Goal: Information Seeking & Learning: Learn about a topic

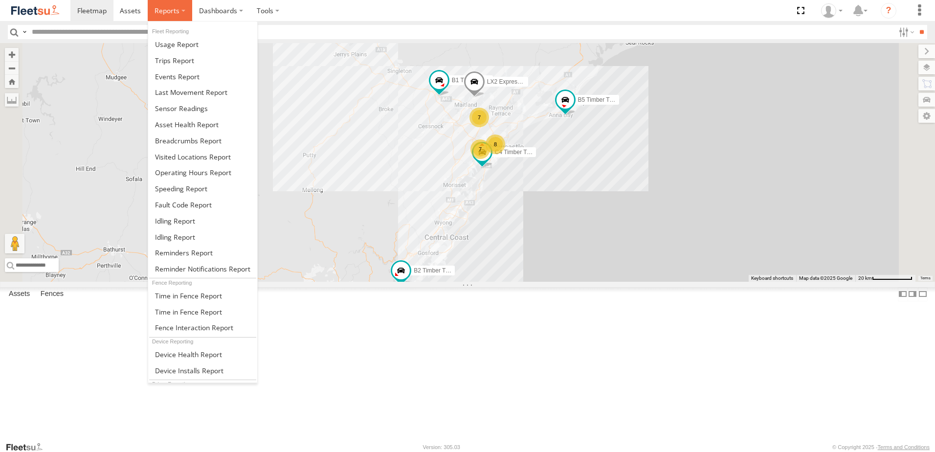
click at [163, 6] on span at bounding box center [167, 10] width 25 height 9
click at [182, 140] on span at bounding box center [188, 140] width 67 height 9
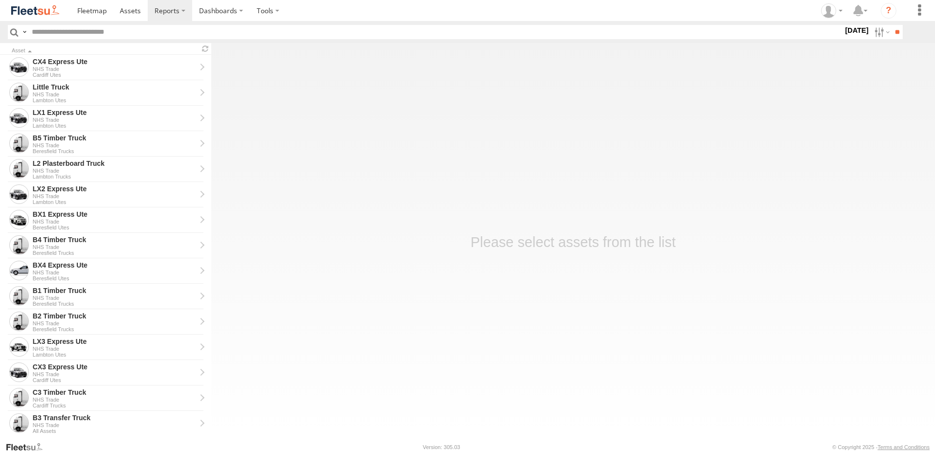
click at [847, 31] on label "18 Aug 25" at bounding box center [856, 30] width 27 height 11
click at [0, 0] on label at bounding box center [0, 0] width 0 height 0
click at [0, 0] on span "NHS_Beresfield" at bounding box center [0, 0] width 0 height 0
click at [0, 0] on span "NHS_Cardiff" at bounding box center [0, 0] width 0 height 0
click at [0, 0] on span "NHS_Lambton" at bounding box center [0, 0] width 0 height 0
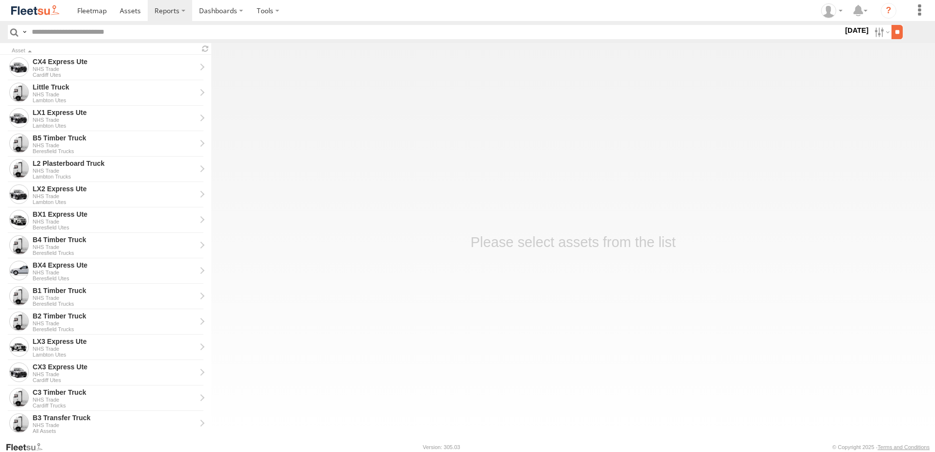
click at [893, 31] on input "**" at bounding box center [897, 32] width 11 height 14
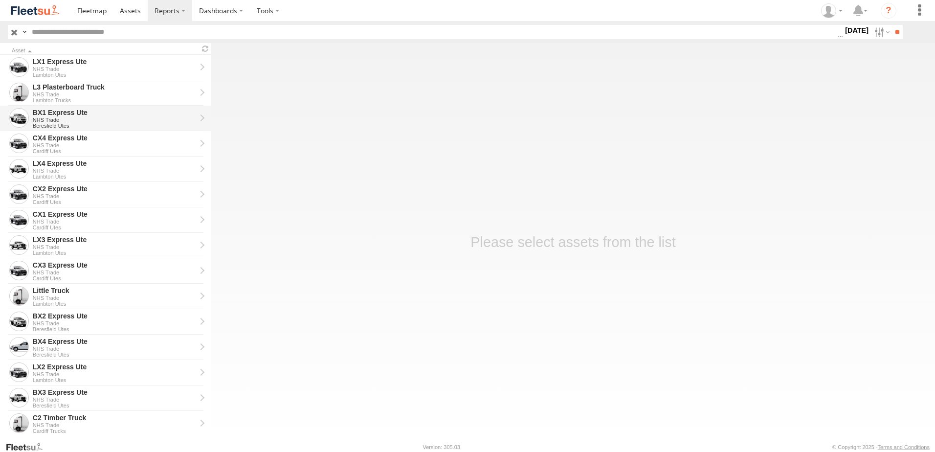
click at [55, 112] on div "BX1 Express Ute" at bounding box center [114, 112] width 163 height 9
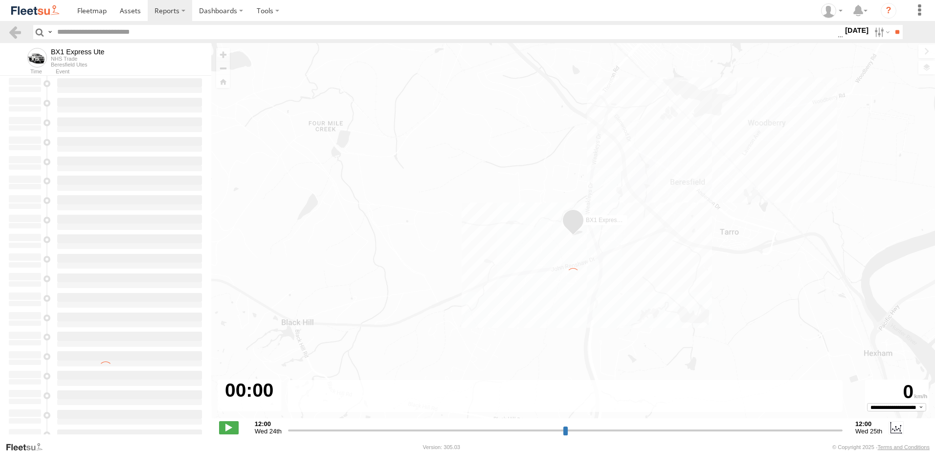
type input "**********"
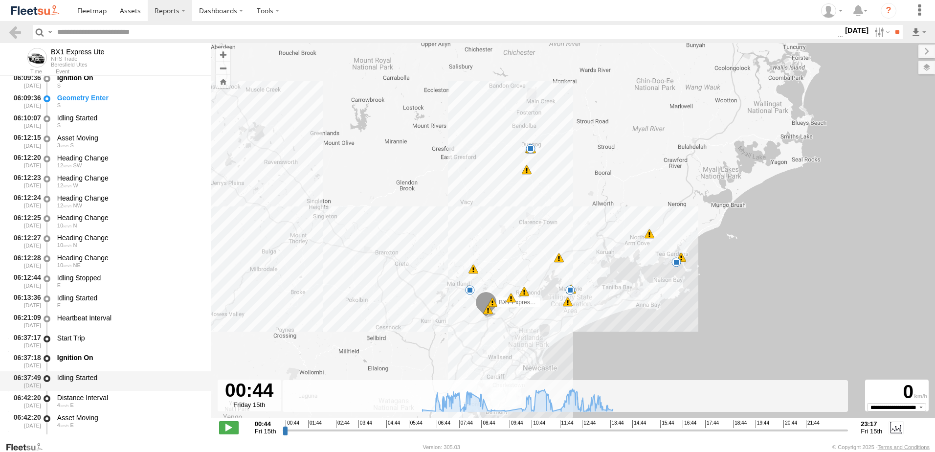
scroll to position [440, 0]
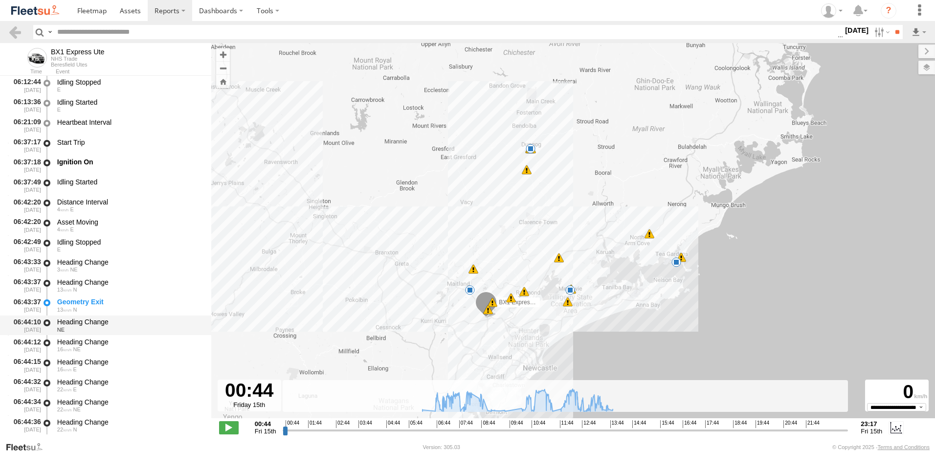
click at [83, 319] on div "Heading Change" at bounding box center [129, 321] width 145 height 9
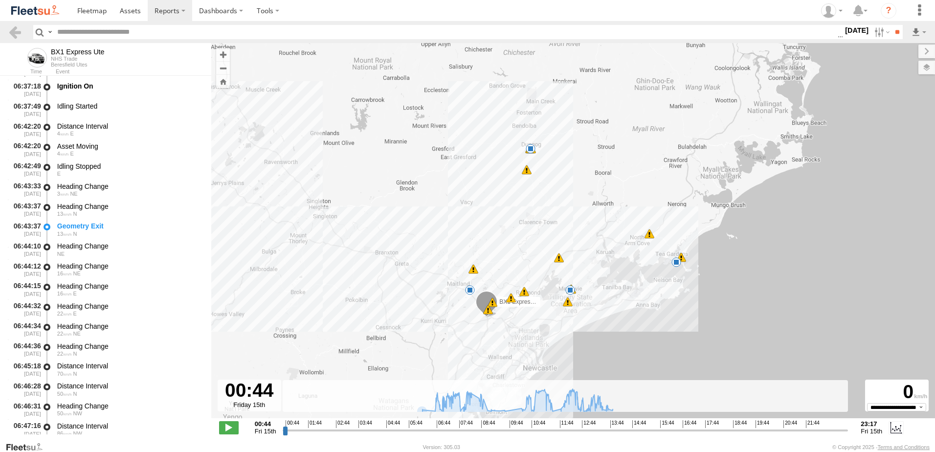
scroll to position [587, 0]
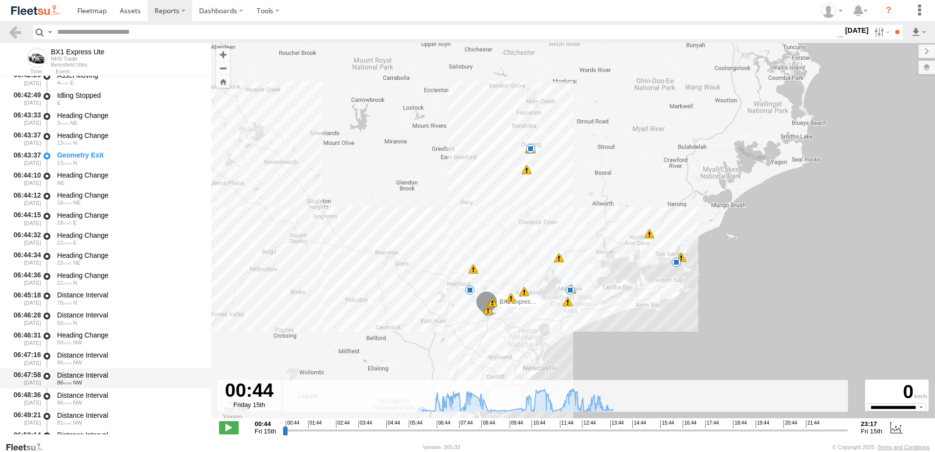
click at [85, 374] on div "Distance Interval" at bounding box center [129, 375] width 145 height 9
click at [18, 32] on link at bounding box center [15, 32] width 14 height 14
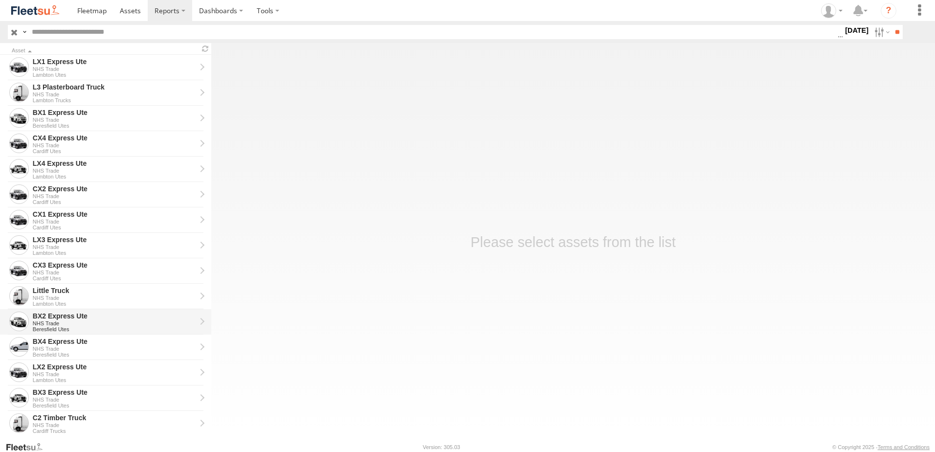
click at [45, 315] on div "BX2 Express Ute" at bounding box center [114, 316] width 163 height 9
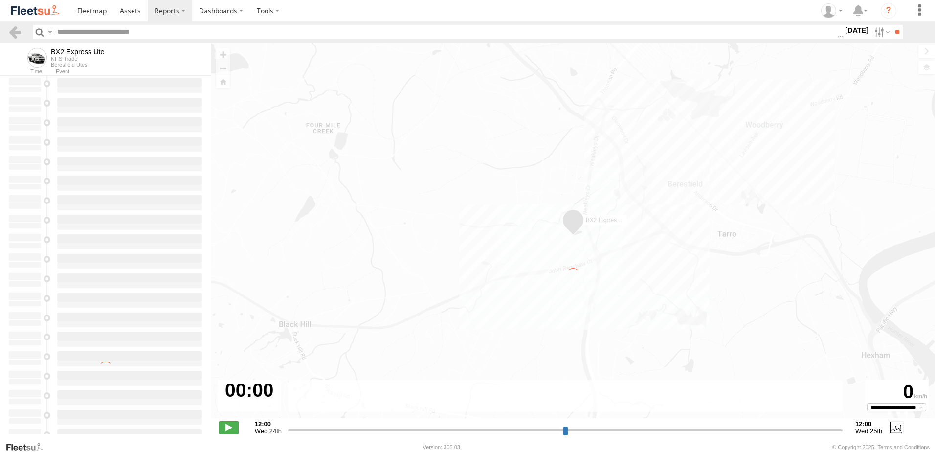
type input "**********"
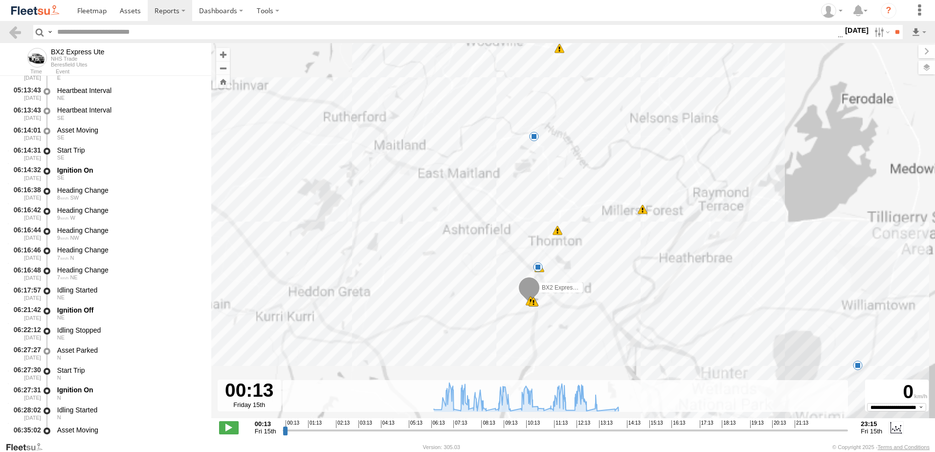
scroll to position [147, 0]
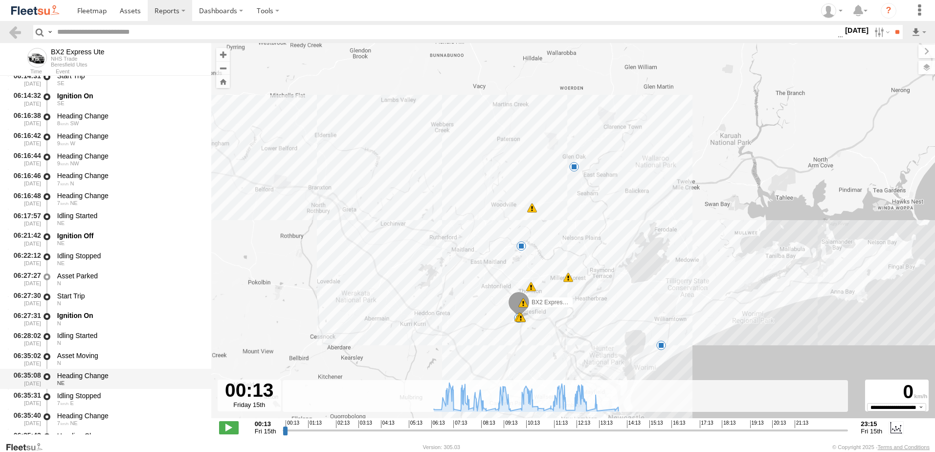
click at [92, 375] on div "Heading Change" at bounding box center [129, 375] width 145 height 9
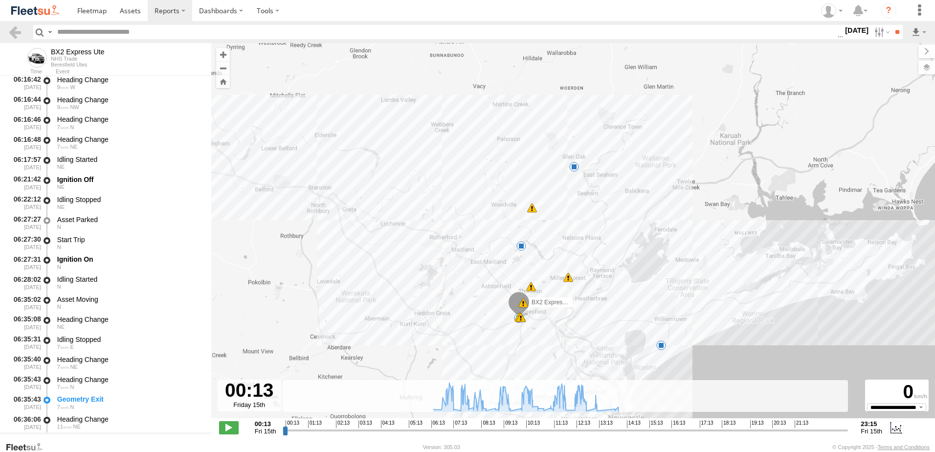
scroll to position [293, 0]
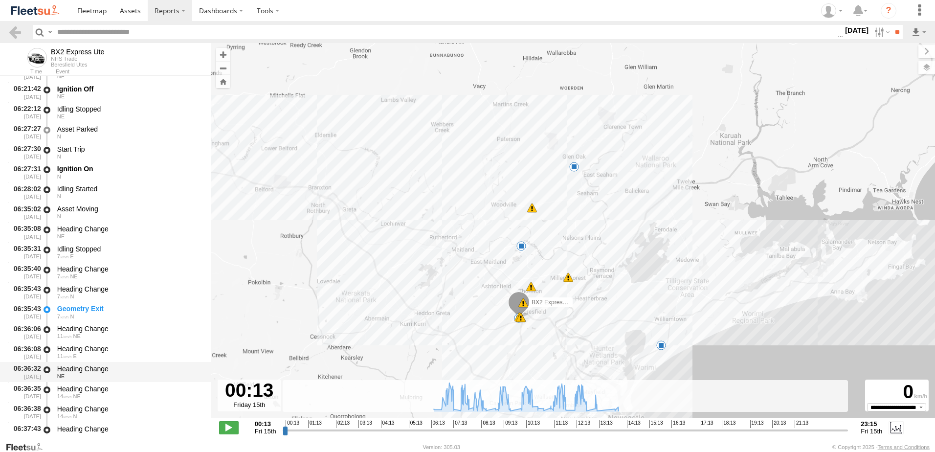
click at [84, 365] on div "Heading Change" at bounding box center [129, 368] width 145 height 9
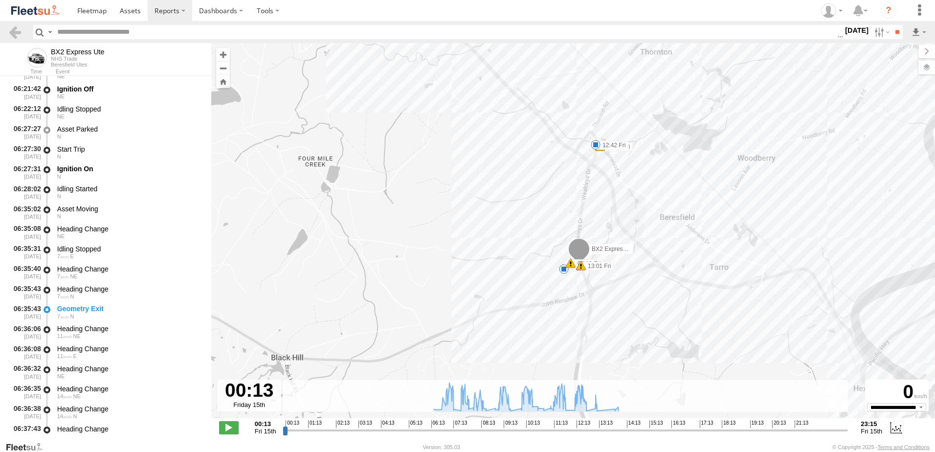
drag, startPoint x: 540, startPoint y: 279, endPoint x: 508, endPoint y: 233, distance: 55.9
click at [517, 204] on div "BX2 Express Ute 07:35 Fri 07:49 Fri 08:18 Fri 08:19 Fri 09:30 Fri 11:51 Fri 12:…" at bounding box center [573, 235] width 724 height 385
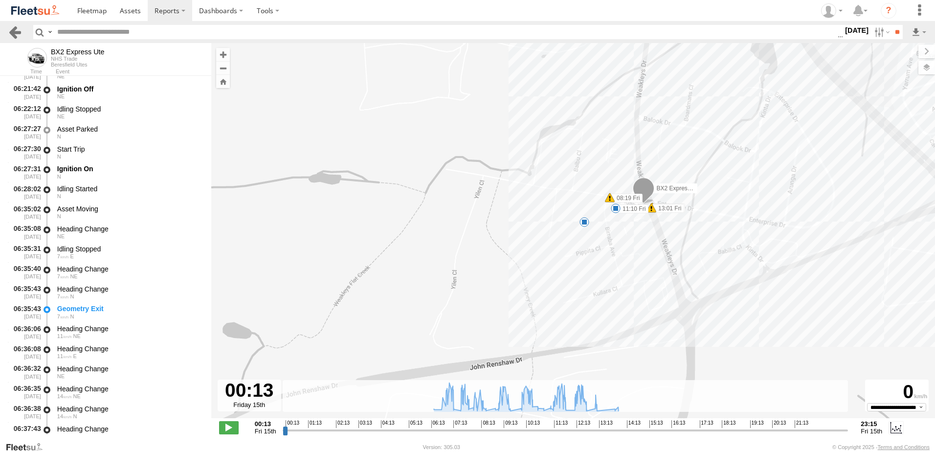
click at [15, 33] on link at bounding box center [15, 32] width 14 height 14
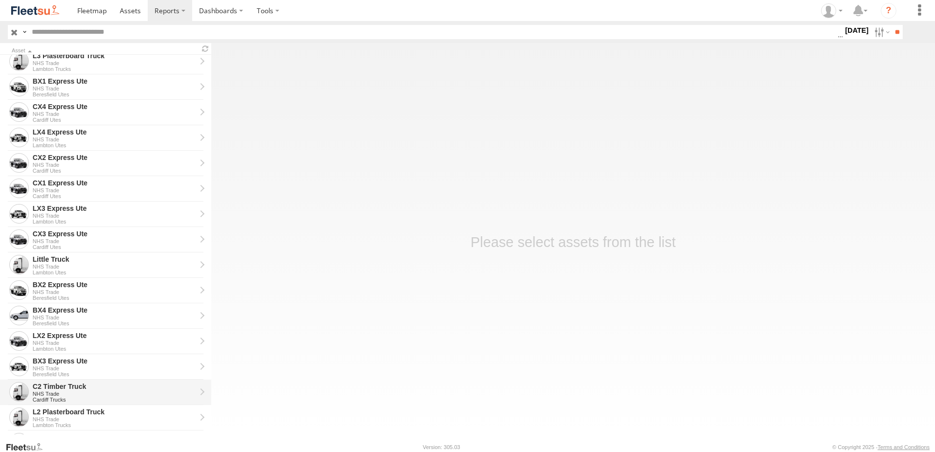
scroll to position [49, 0]
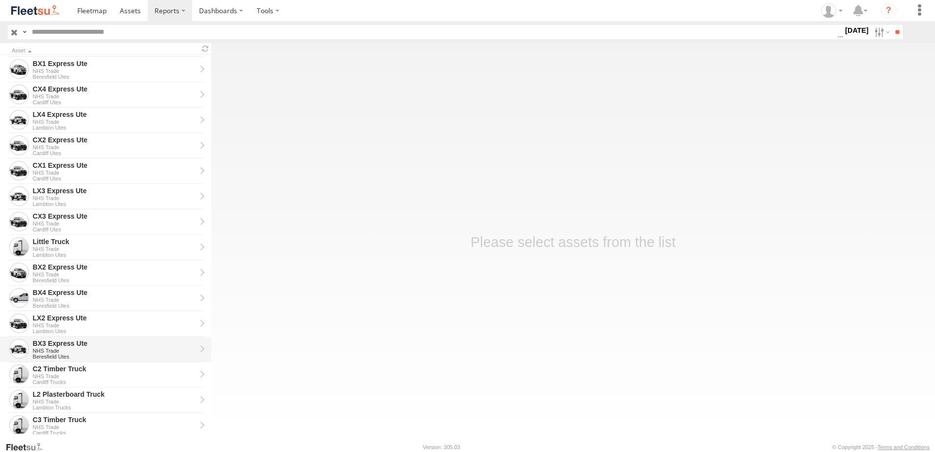
click at [48, 343] on div "BX3 Express Ute" at bounding box center [114, 343] width 163 height 9
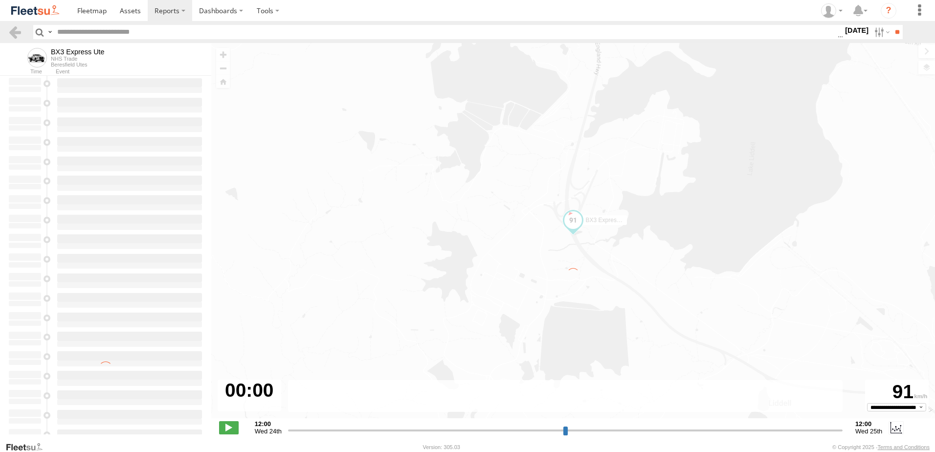
type input "**********"
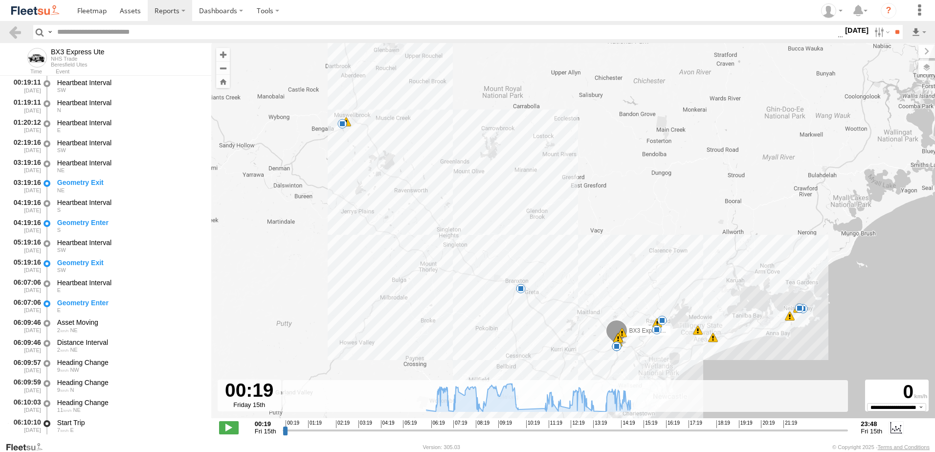
scroll to position [196, 0]
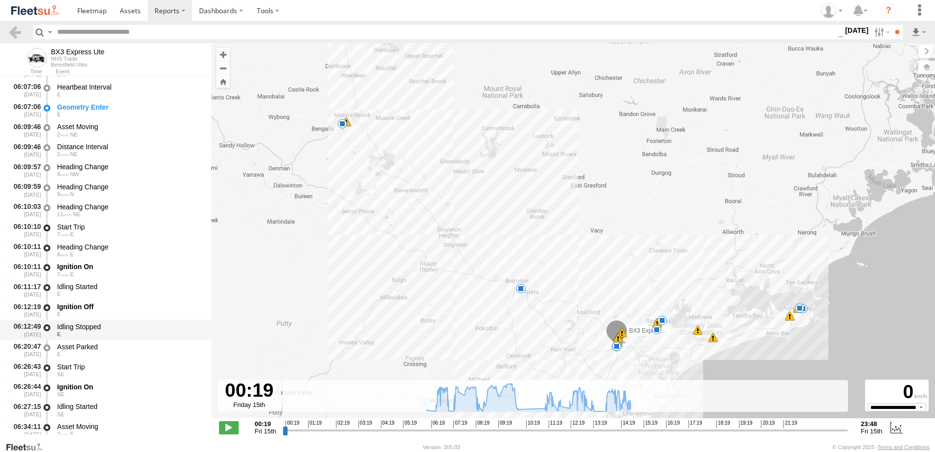
click at [87, 325] on div "Idling Stopped" at bounding box center [129, 326] width 145 height 9
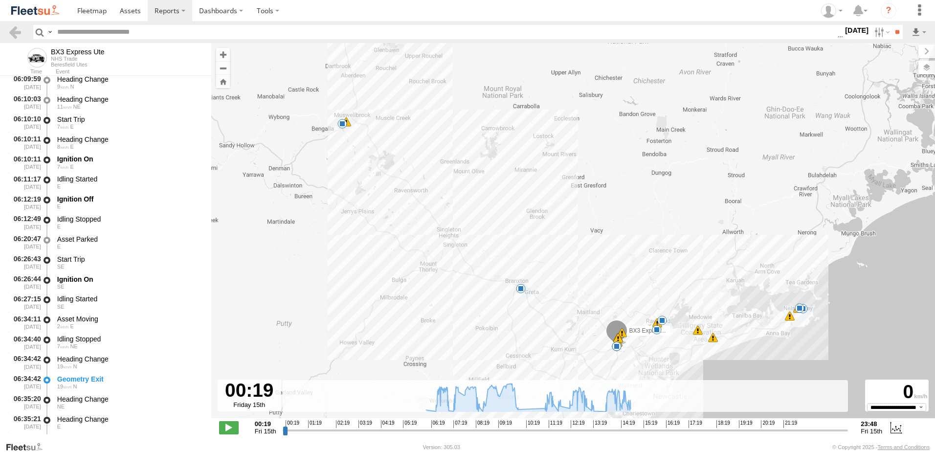
scroll to position [440, 0]
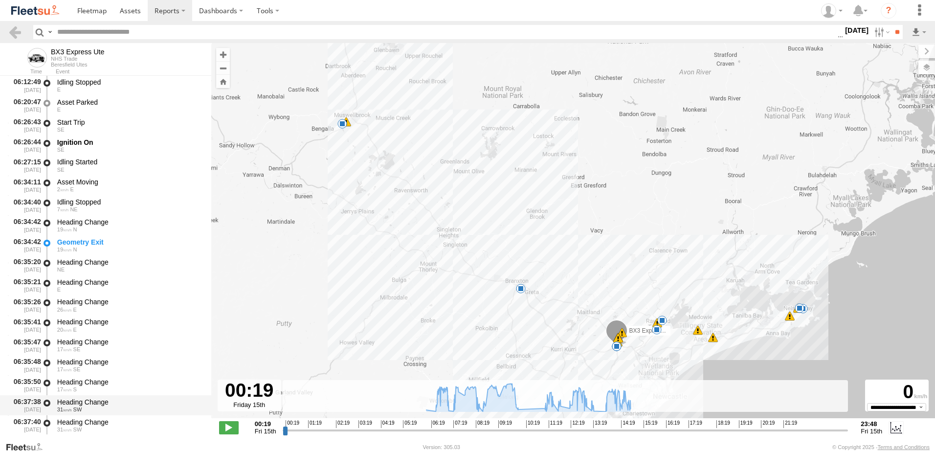
click at [78, 400] on div "Heading Change" at bounding box center [129, 402] width 145 height 9
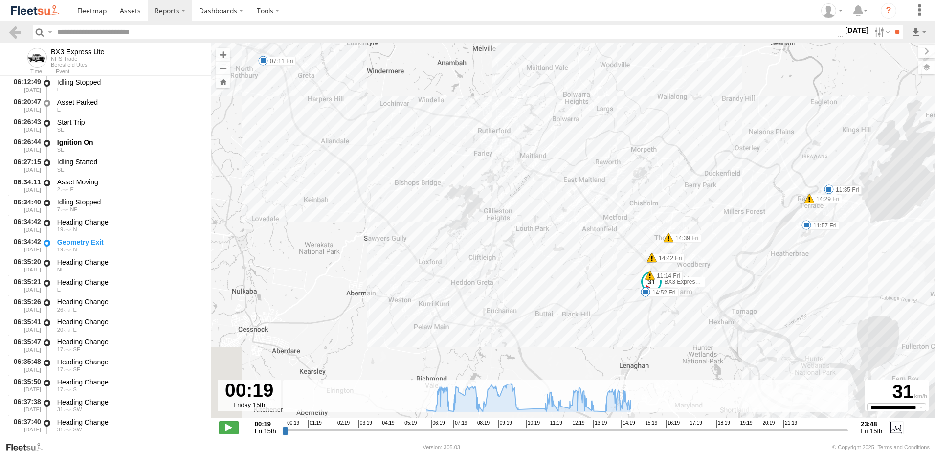
drag, startPoint x: 590, startPoint y: 349, endPoint x: 605, endPoint y: 202, distance: 148.0
click at [605, 202] on div "BX3 Express Ute 06:12 Fri 07:11 Fri 08:22 Fri 08:30 Fri 10:02 Fri 10:07 Fri 11:…" at bounding box center [573, 235] width 724 height 385
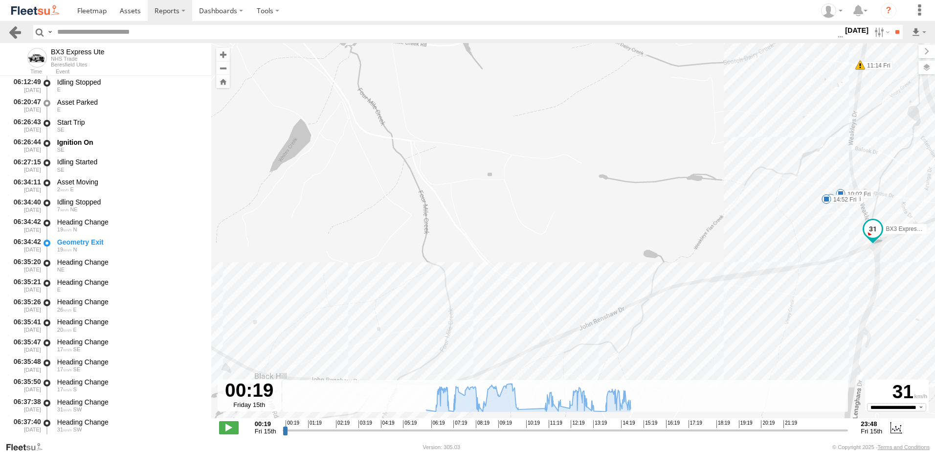
click at [18, 35] on link at bounding box center [15, 32] width 14 height 14
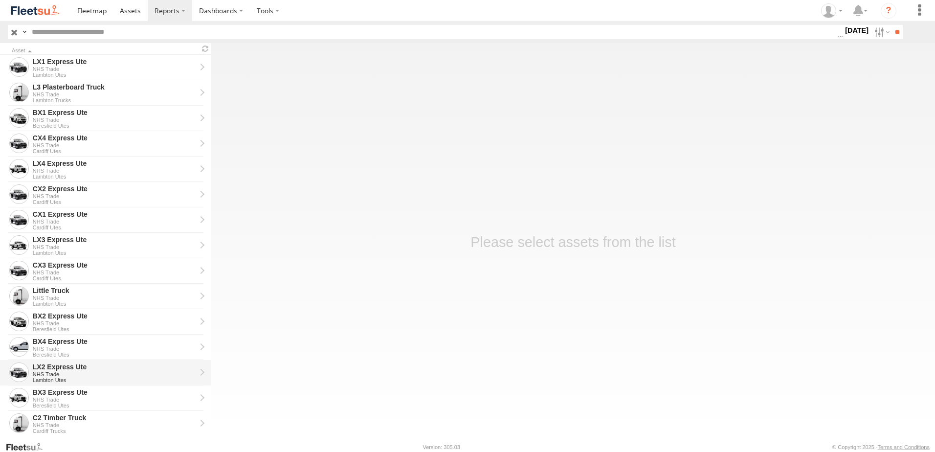
scroll to position [196, 0]
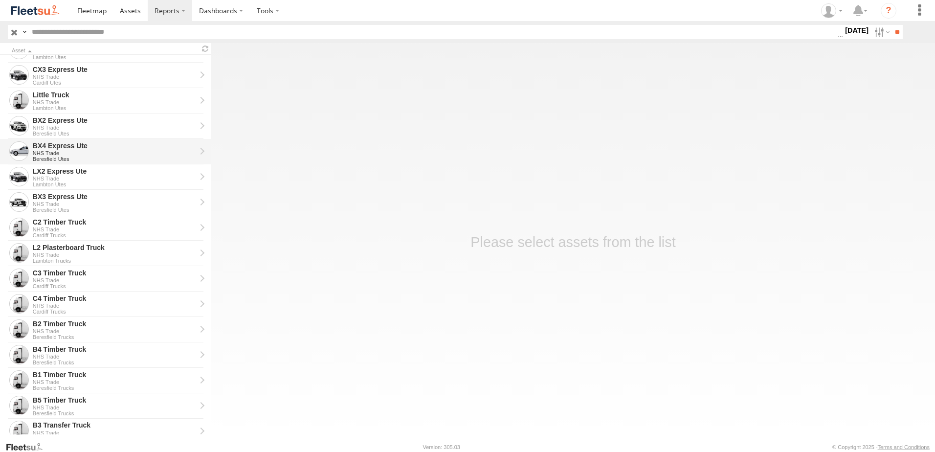
click at [54, 141] on div "BX4 Express Ute" at bounding box center [114, 145] width 163 height 9
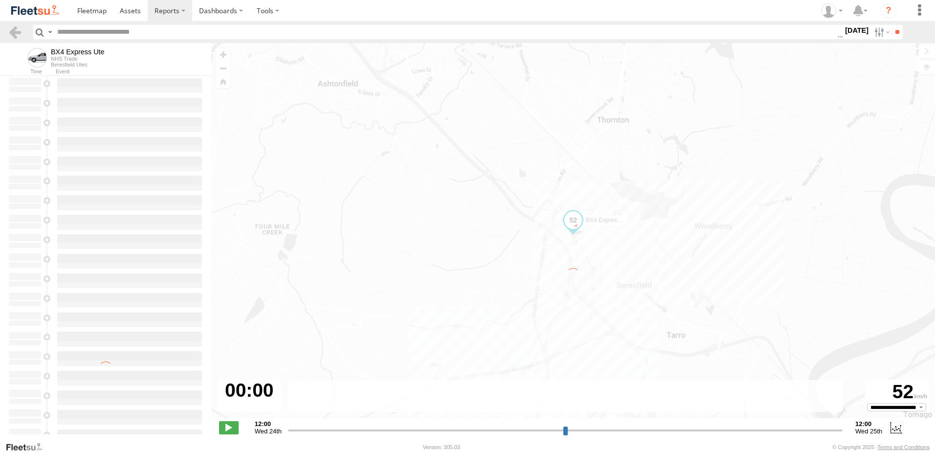
type input "**********"
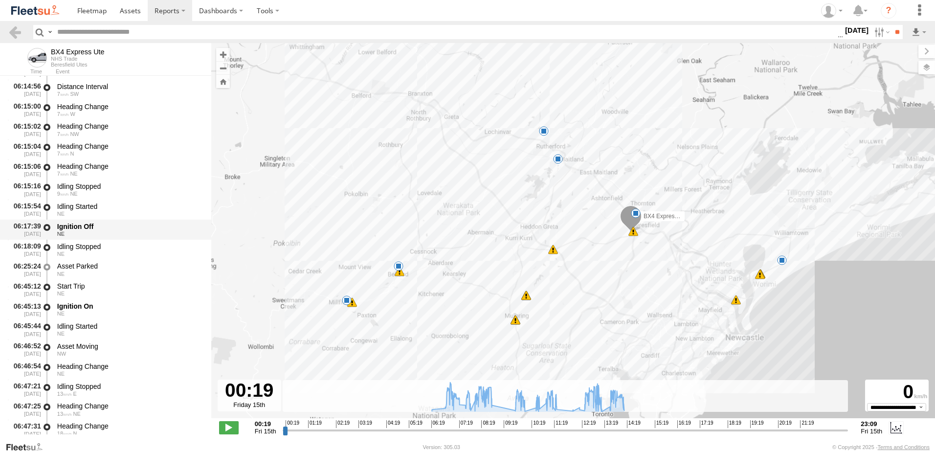
scroll to position [245, 0]
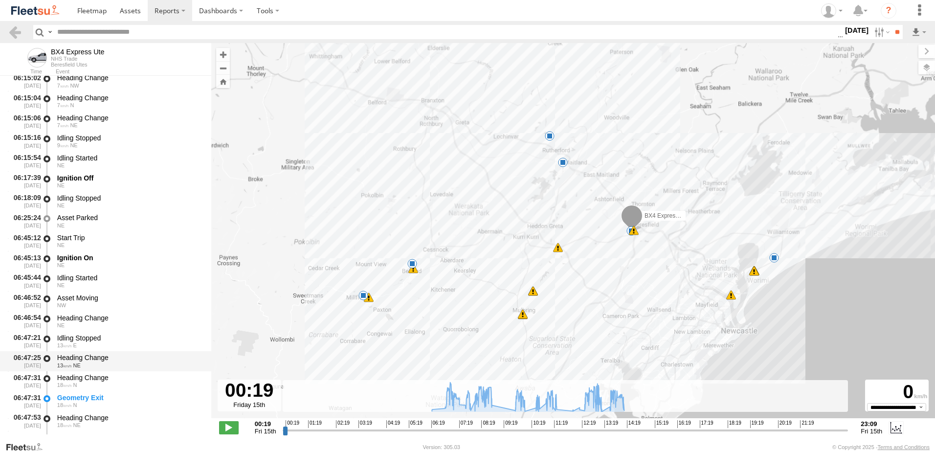
click at [86, 351] on div "06:47:25 15/08/2025 Heading Change 13 NE" at bounding box center [105, 361] width 211 height 20
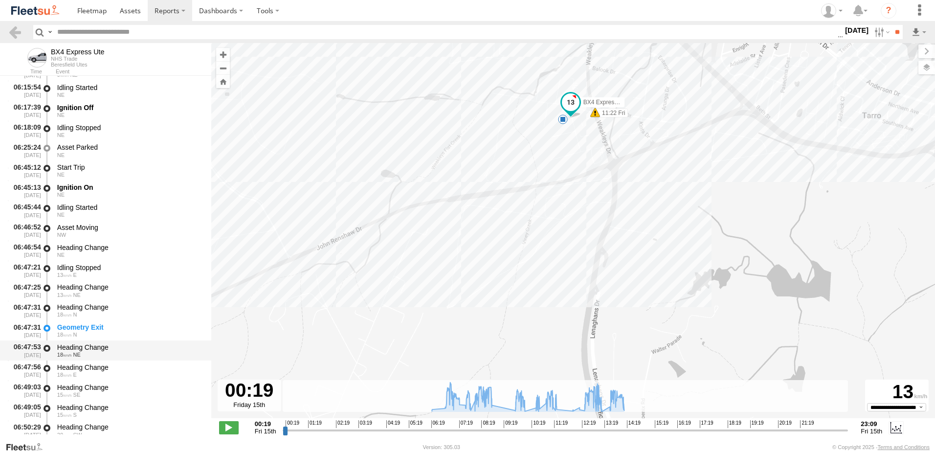
scroll to position [391, 0]
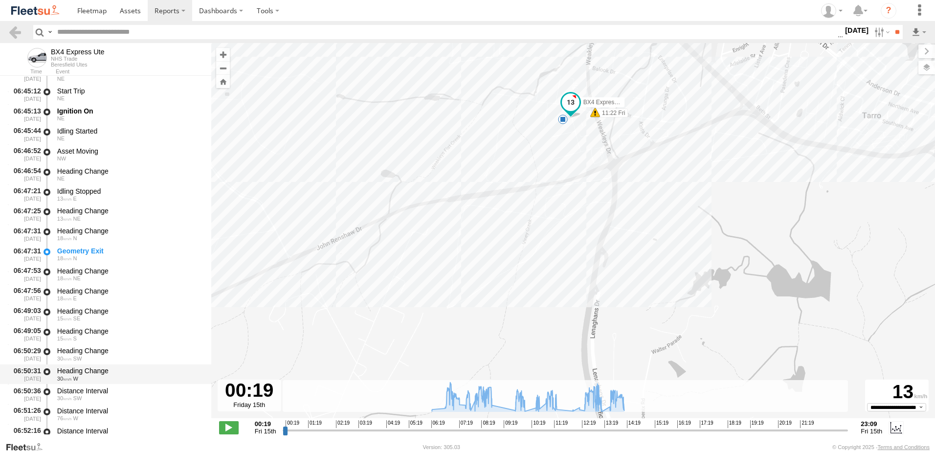
click at [92, 366] on div "Heading Change 30 W" at bounding box center [130, 374] width 148 height 18
click at [13, 31] on link at bounding box center [15, 32] width 14 height 14
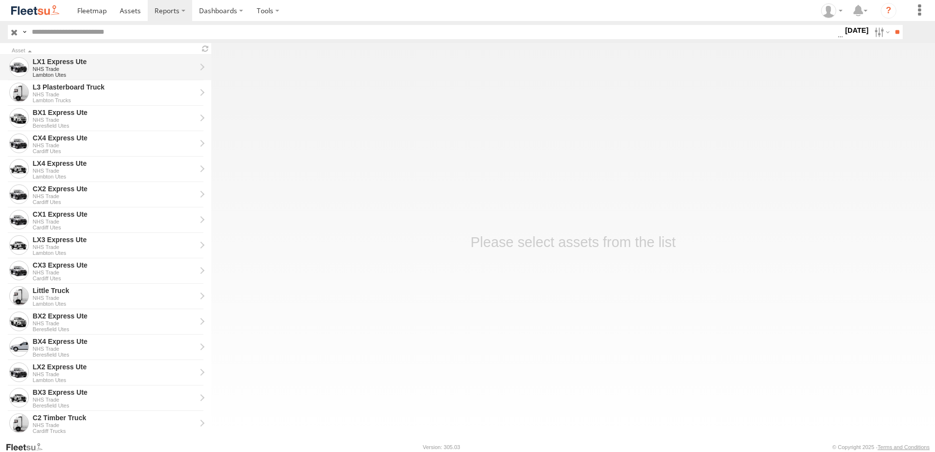
click at [46, 64] on div "LX1 Express Ute" at bounding box center [114, 61] width 163 height 9
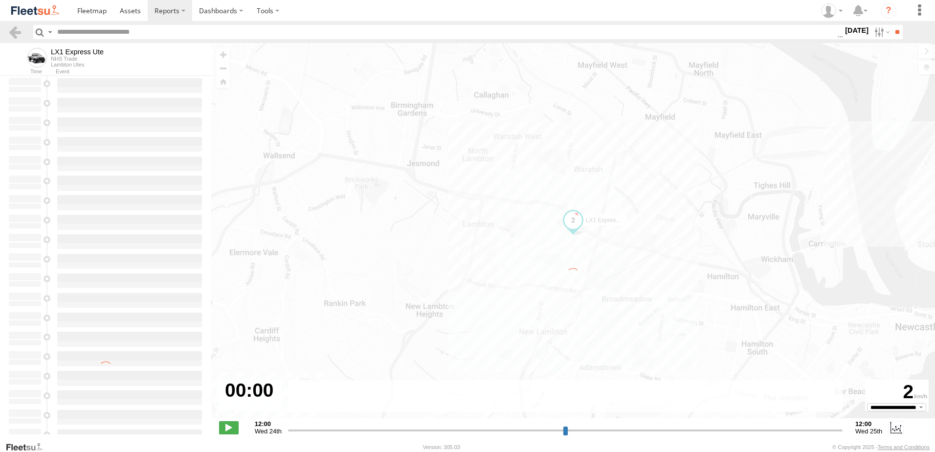
type input "**********"
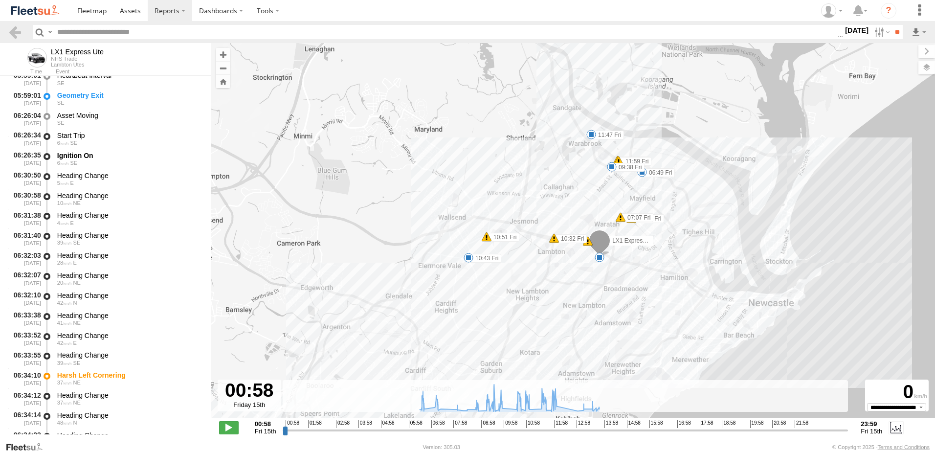
scroll to position [196, 0]
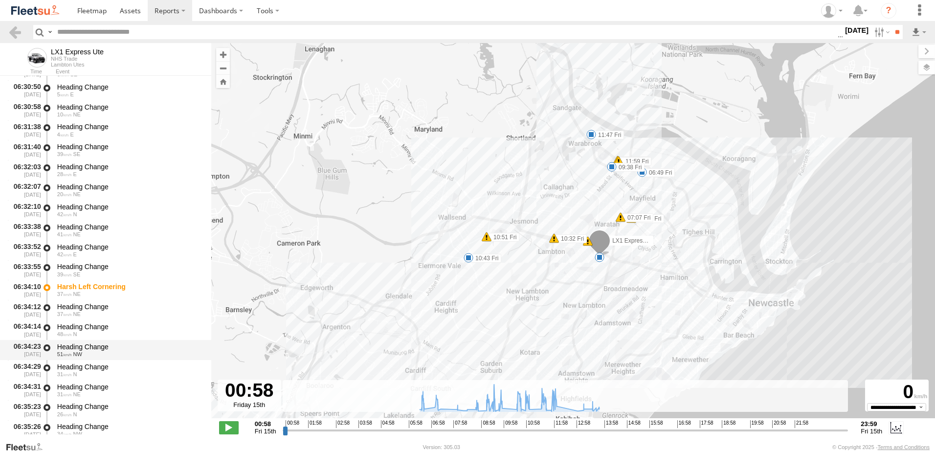
click at [96, 342] on div "Heading Change" at bounding box center [129, 346] width 145 height 9
click at [15, 34] on link at bounding box center [15, 32] width 14 height 14
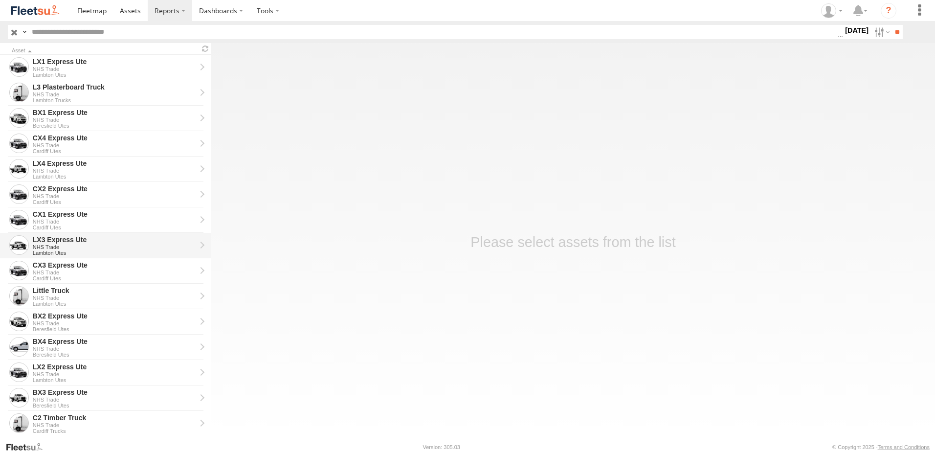
click at [49, 240] on div "LX3 Express Ute" at bounding box center [114, 239] width 163 height 9
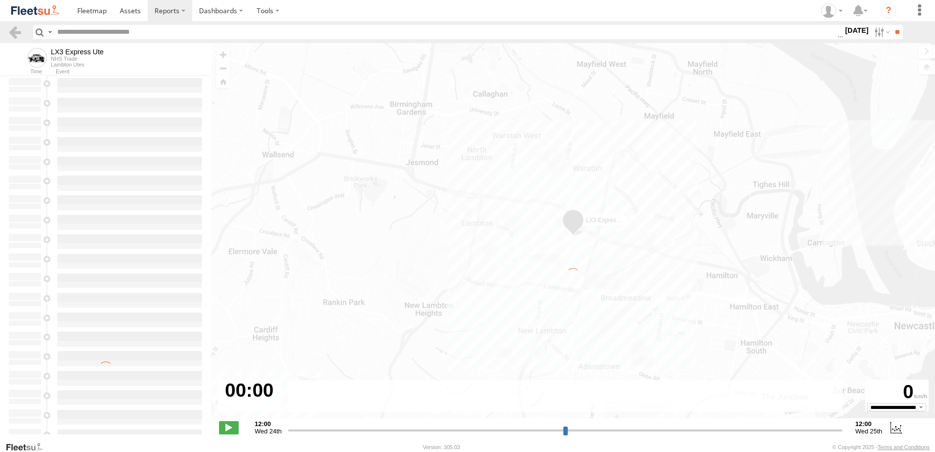
type input "**********"
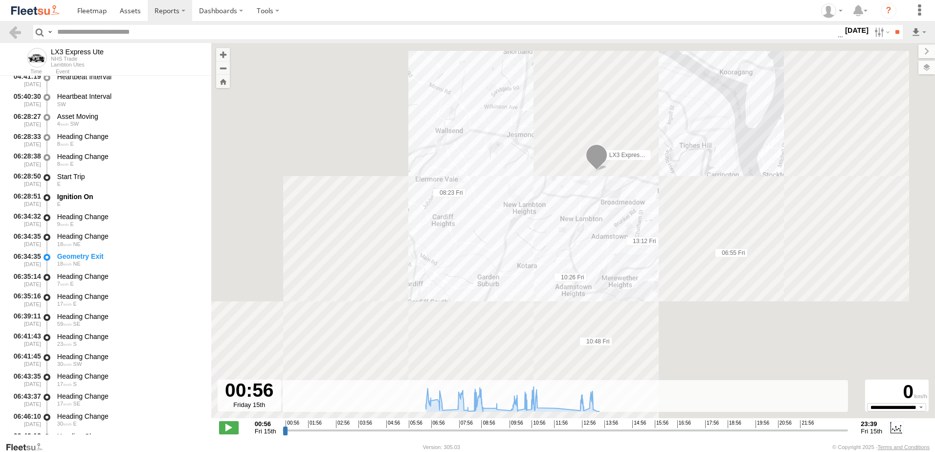
scroll to position [245, 0]
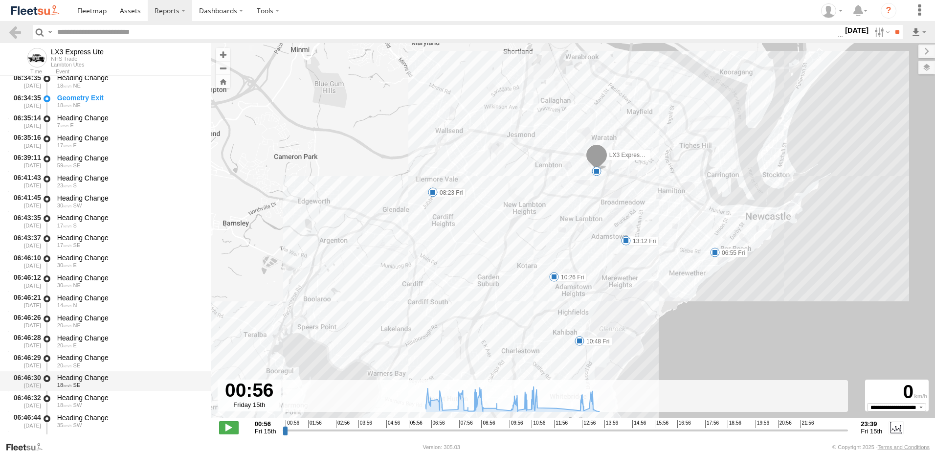
click at [85, 375] on div "Heading Change" at bounding box center [129, 377] width 145 height 9
click at [18, 30] on link at bounding box center [15, 32] width 14 height 14
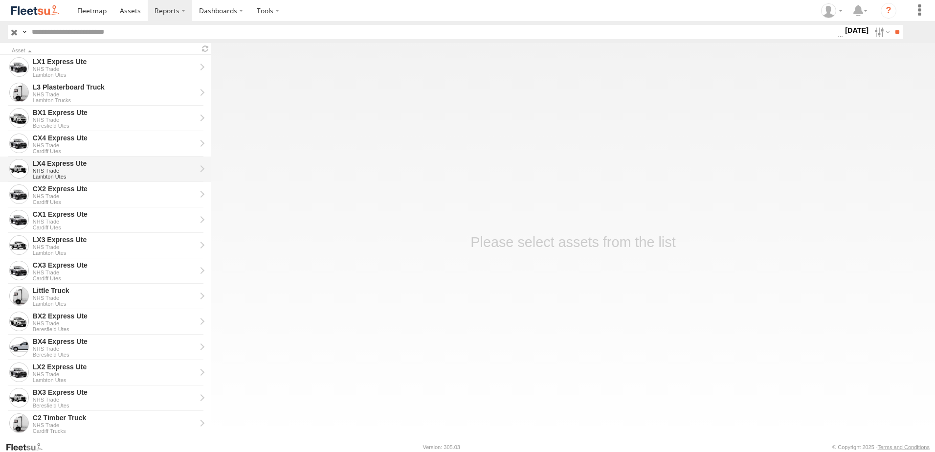
click at [48, 162] on div "LX4 Express Ute" at bounding box center [114, 163] width 163 height 9
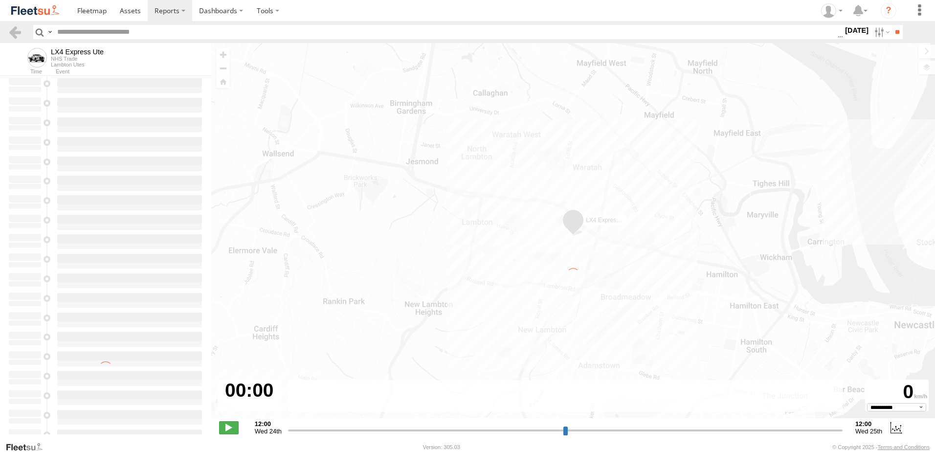
type input "**********"
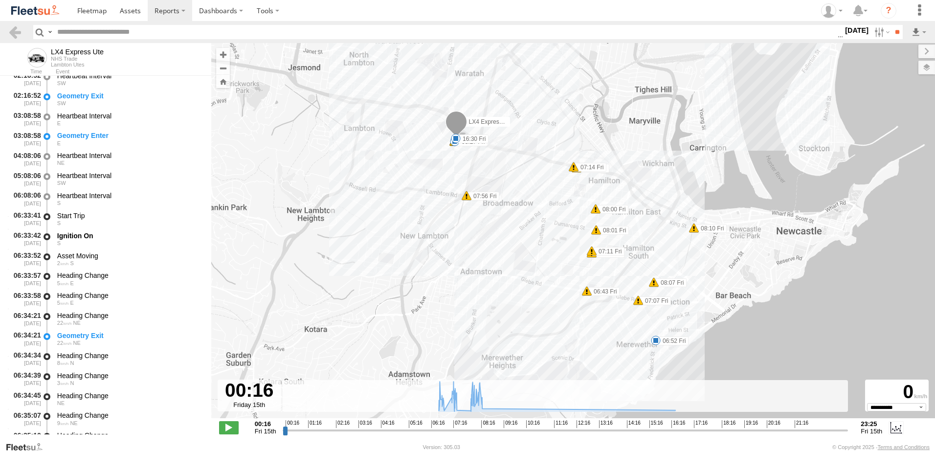
scroll to position [245, 0]
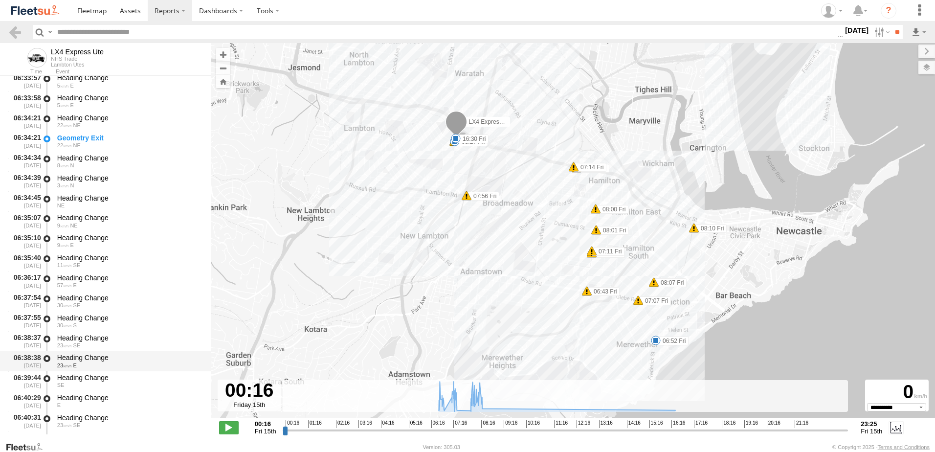
click at [86, 357] on div "Heading Change" at bounding box center [129, 357] width 145 height 9
click at [15, 35] on link at bounding box center [15, 32] width 14 height 14
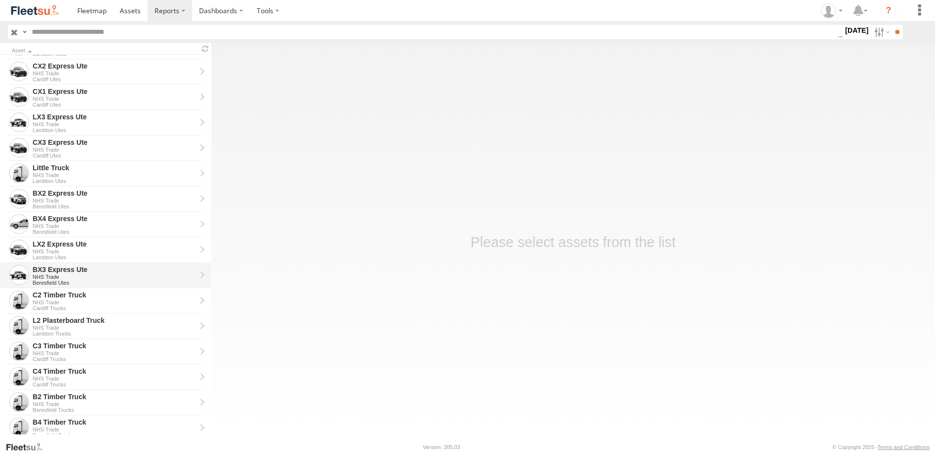
scroll to position [221, 0]
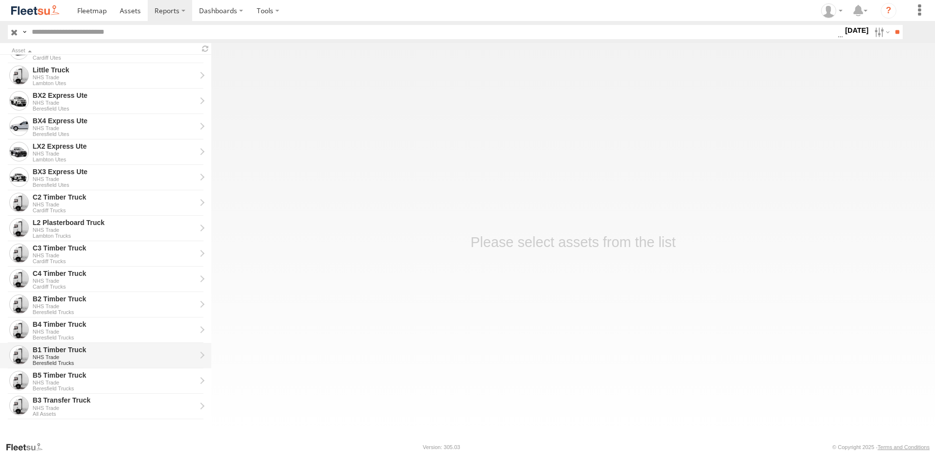
click at [46, 352] on div "B1 Timber Truck" at bounding box center [114, 349] width 163 height 9
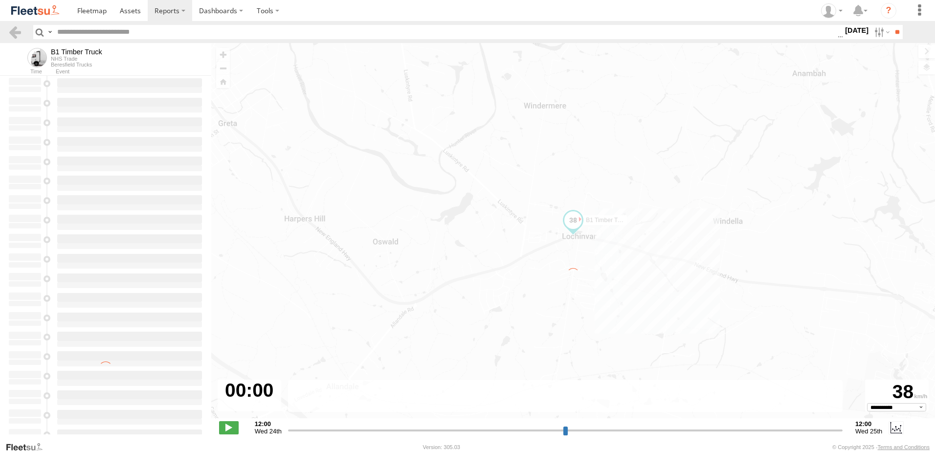
type input "**********"
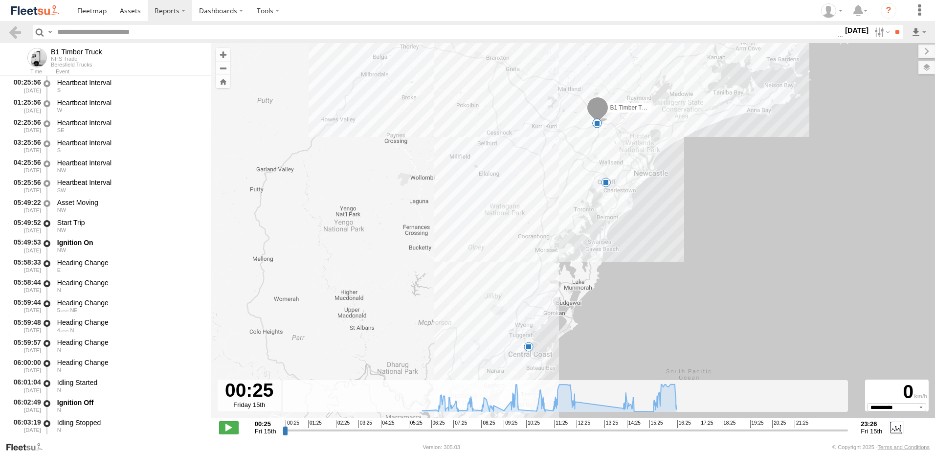
scroll to position [196, 0]
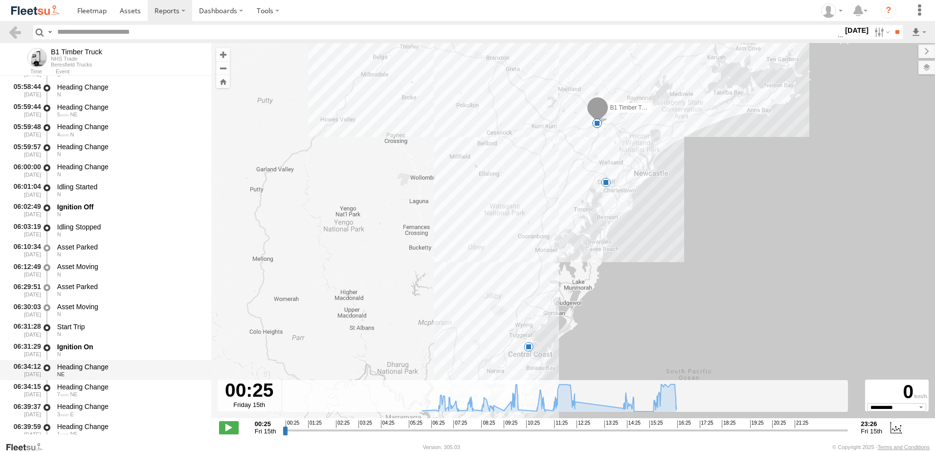
click at [90, 364] on div "Heading Change" at bounding box center [129, 366] width 145 height 9
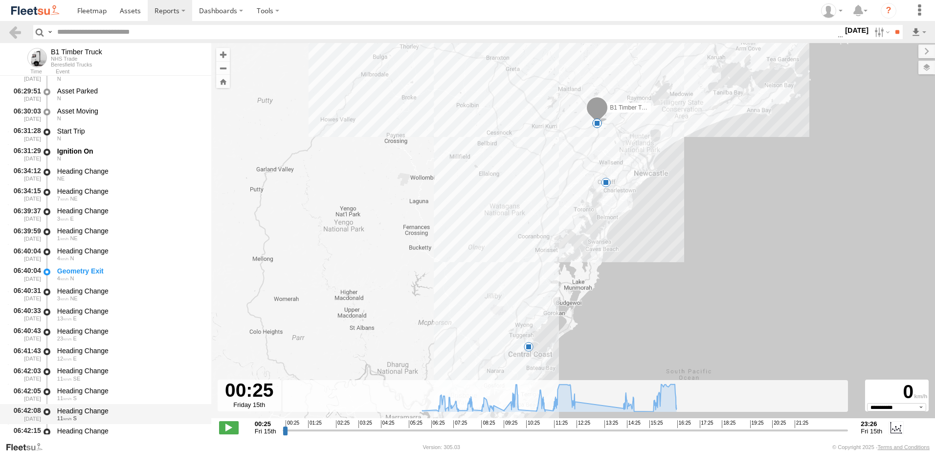
click at [83, 412] on div "Heading Change" at bounding box center [129, 410] width 145 height 9
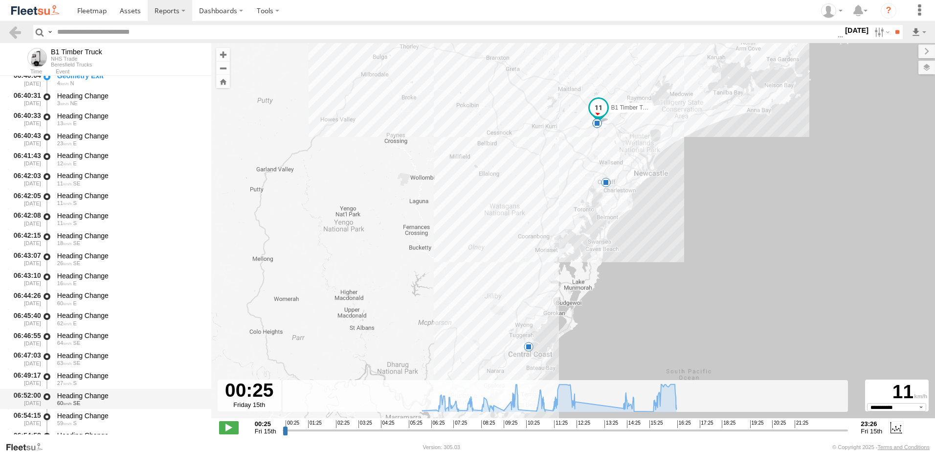
scroll to position [587, 0]
click at [88, 391] on div "Heading Change" at bounding box center [129, 395] width 145 height 9
click at [14, 30] on link at bounding box center [15, 32] width 14 height 14
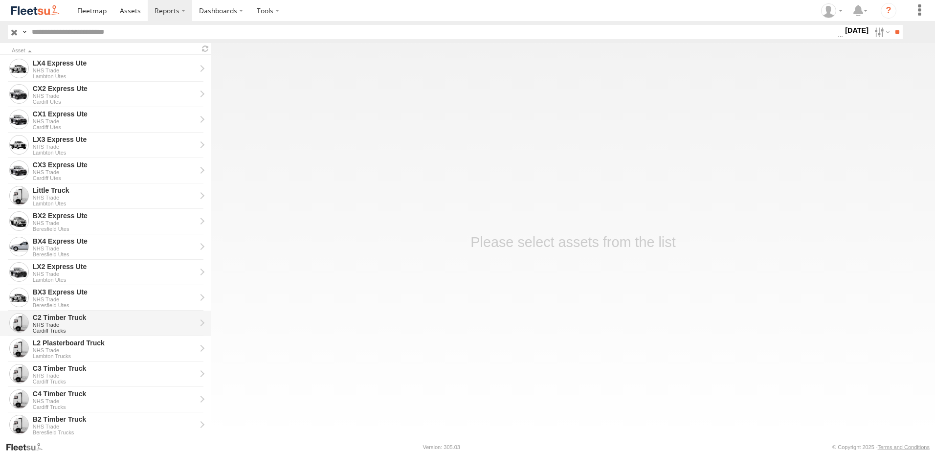
scroll to position [221, 0]
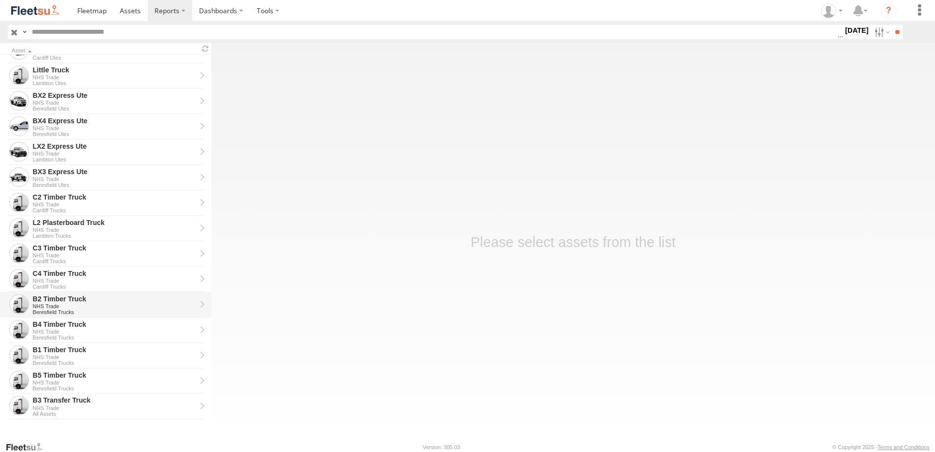
click at [51, 299] on div "B2 Timber Truck" at bounding box center [114, 298] width 163 height 9
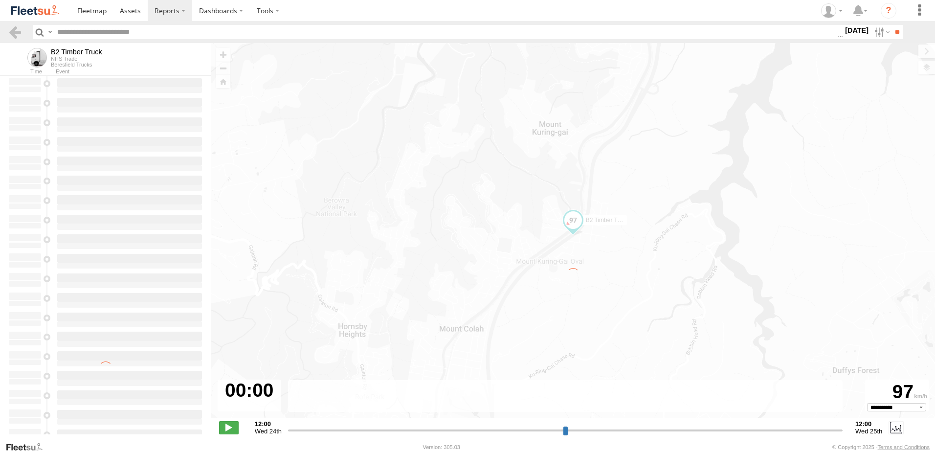
type input "**********"
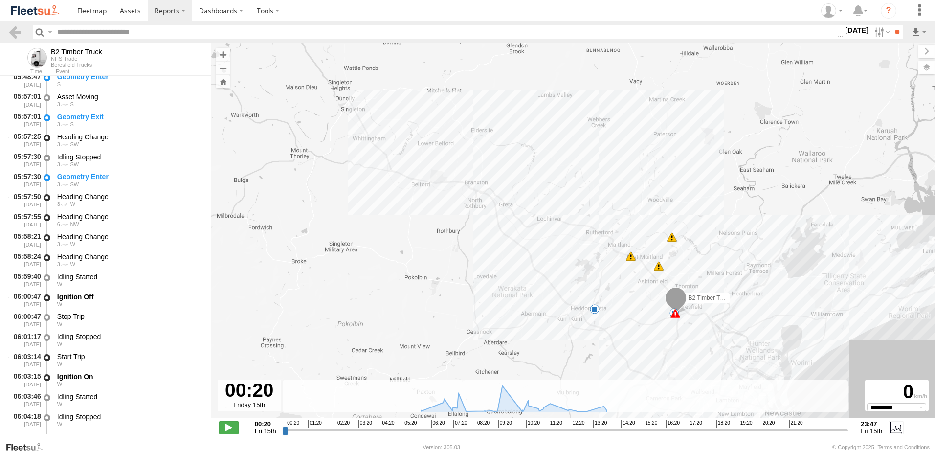
scroll to position [489, 0]
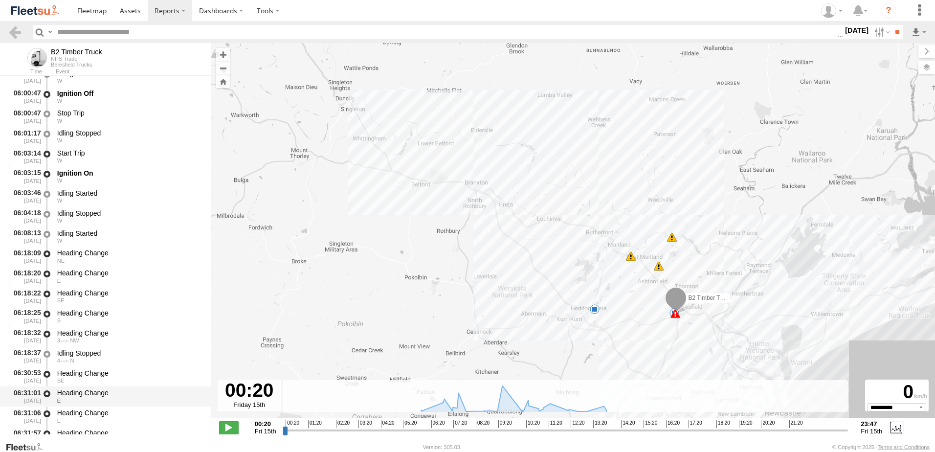
click at [90, 389] on div "Heading Change" at bounding box center [129, 392] width 145 height 9
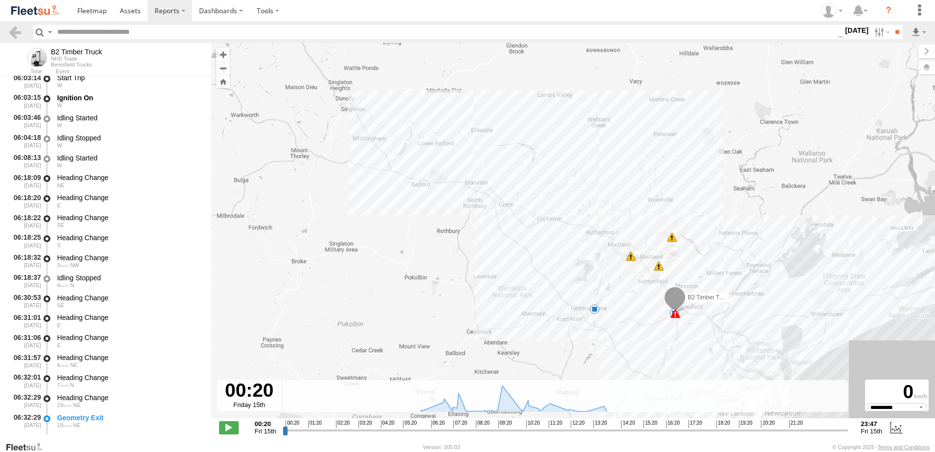
scroll to position [685, 0]
click at [83, 397] on div "Heading Change" at bounding box center [129, 397] width 145 height 9
click at [14, 32] on link at bounding box center [15, 32] width 14 height 14
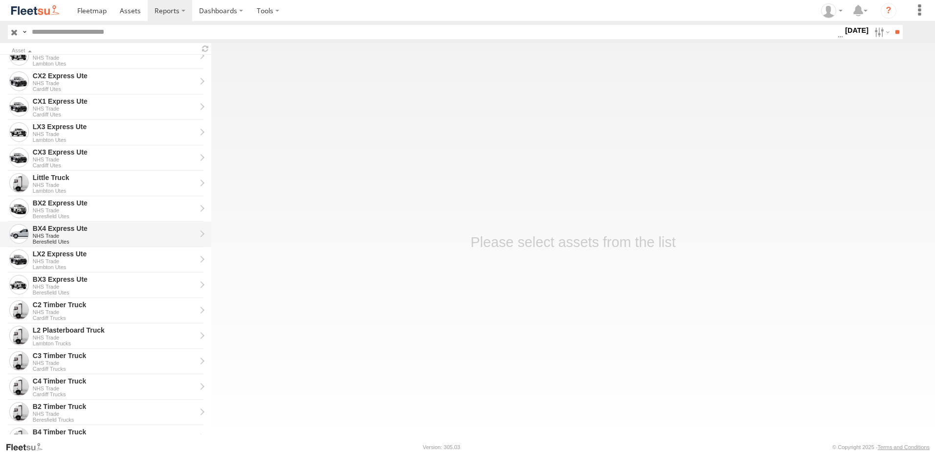
scroll to position [196, 0]
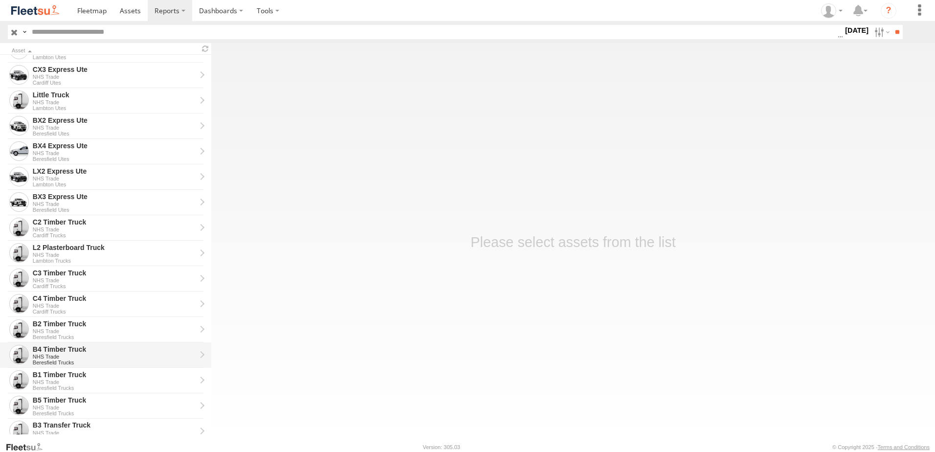
click at [58, 355] on div "NHS Trade" at bounding box center [114, 357] width 163 height 6
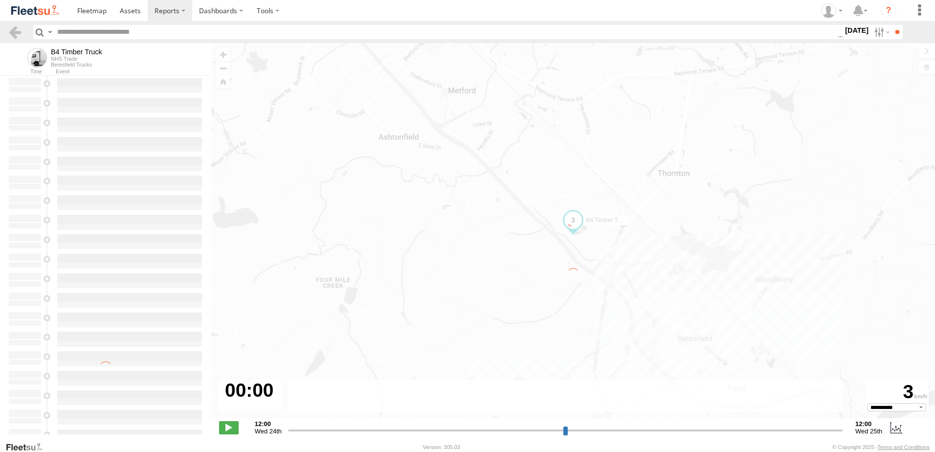
type input "**********"
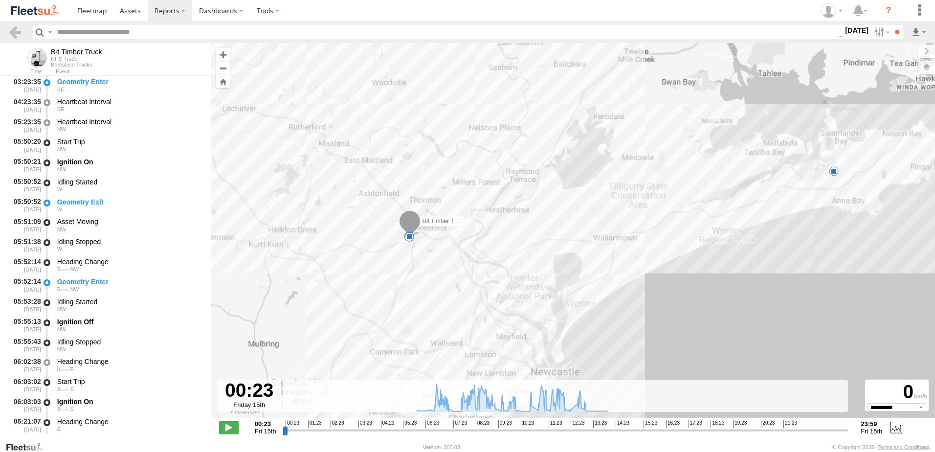
scroll to position [245, 0]
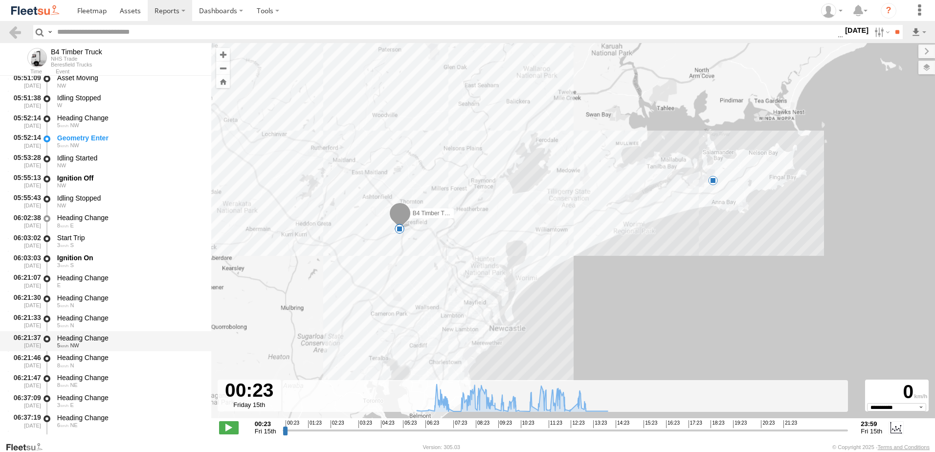
click at [80, 337] on div "Heading Change" at bounding box center [129, 338] width 145 height 9
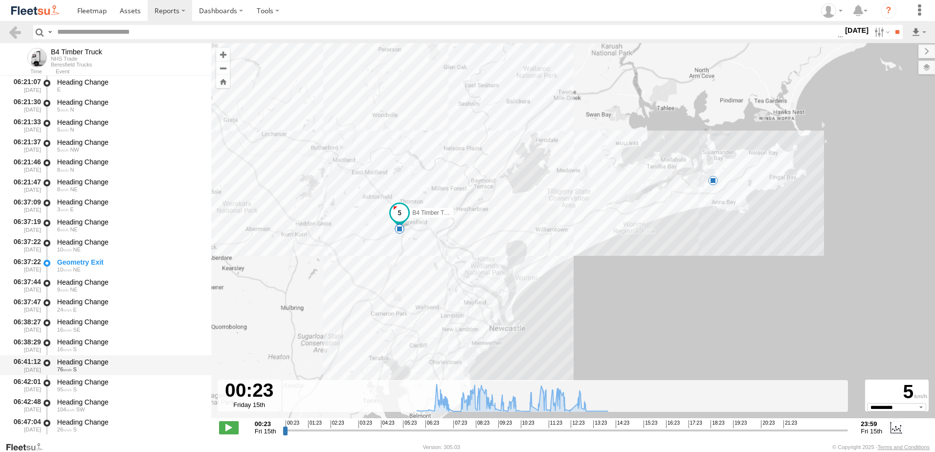
click at [74, 365] on div "Heading Change" at bounding box center [129, 362] width 145 height 9
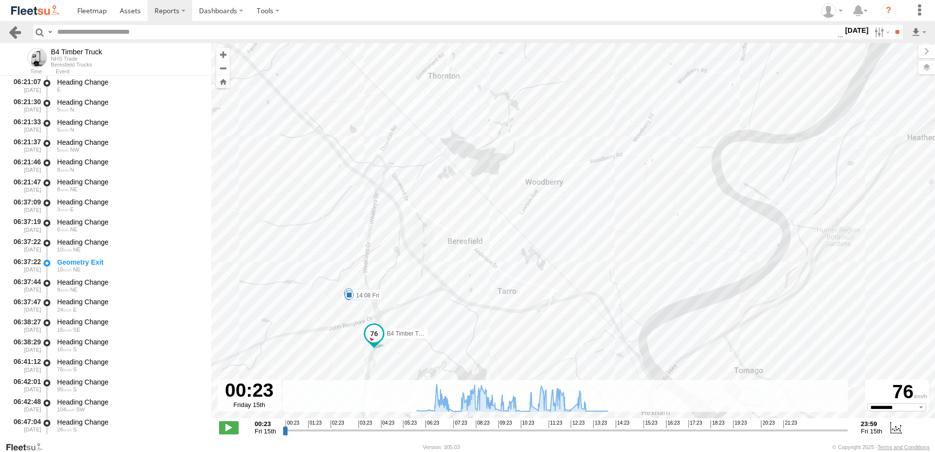
click at [17, 32] on link at bounding box center [15, 32] width 14 height 14
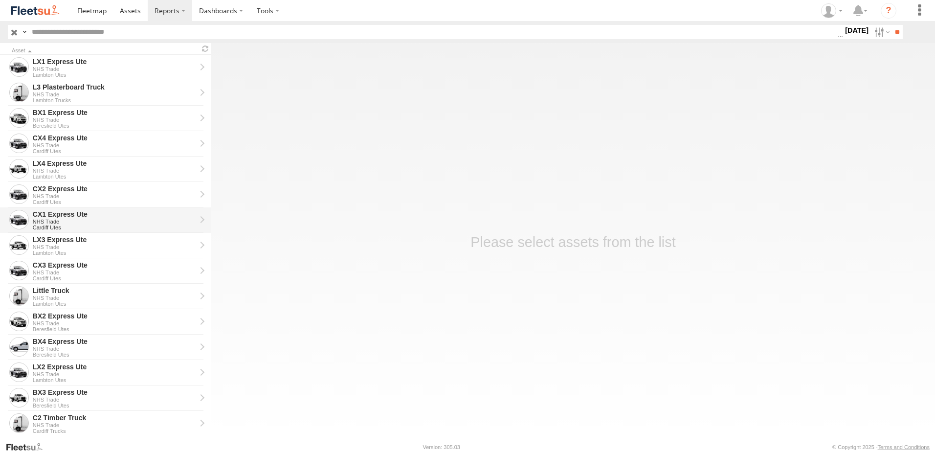
click at [43, 213] on div "CX1 Express Ute" at bounding box center [114, 214] width 163 height 9
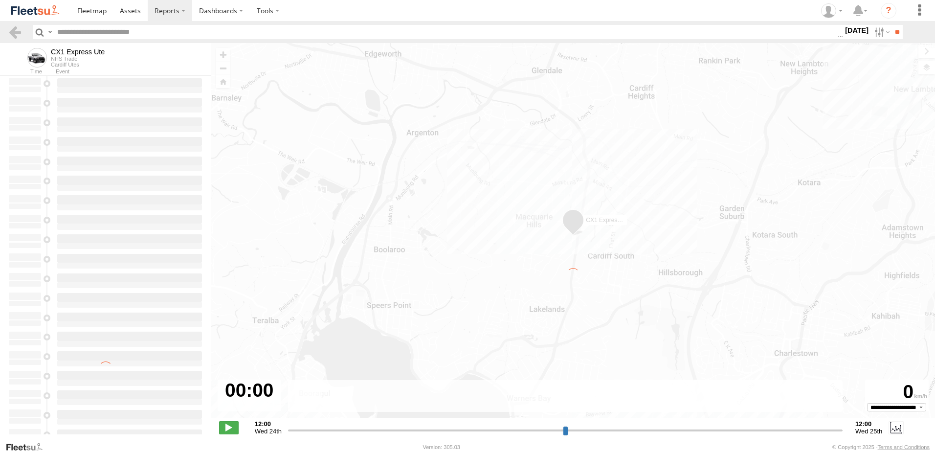
type input "**********"
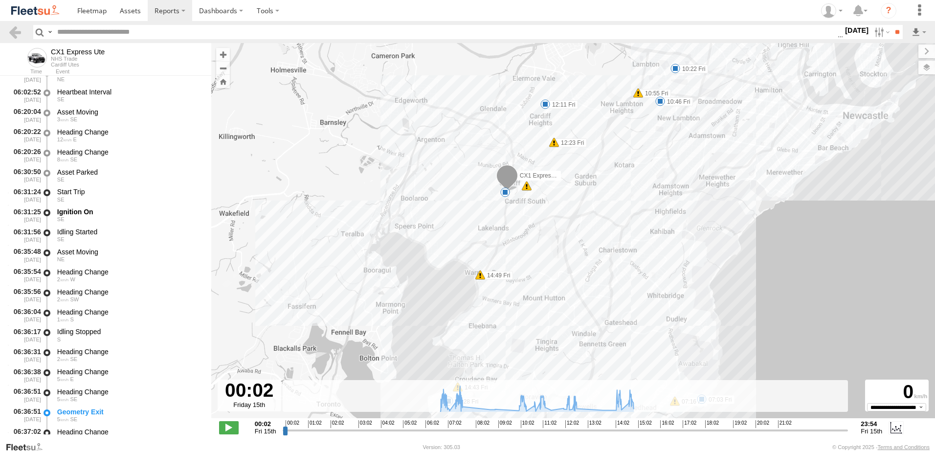
scroll to position [245, 0]
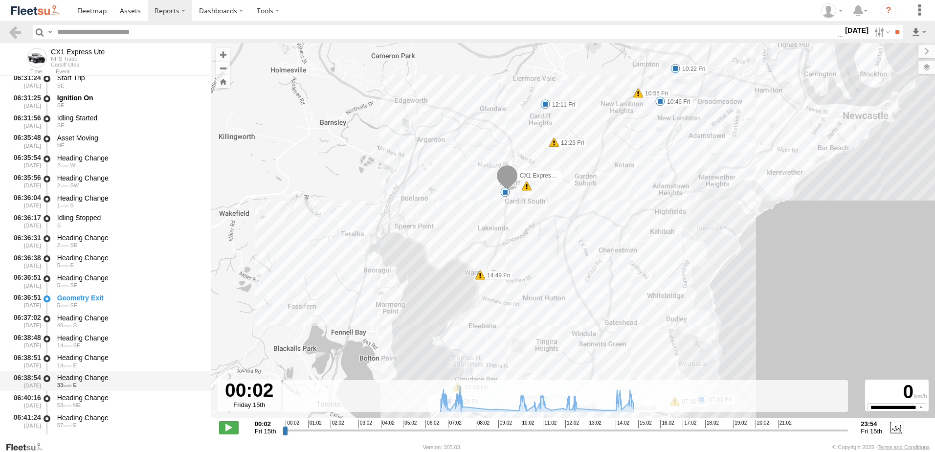
click at [68, 376] on div "Heading Change" at bounding box center [129, 377] width 145 height 9
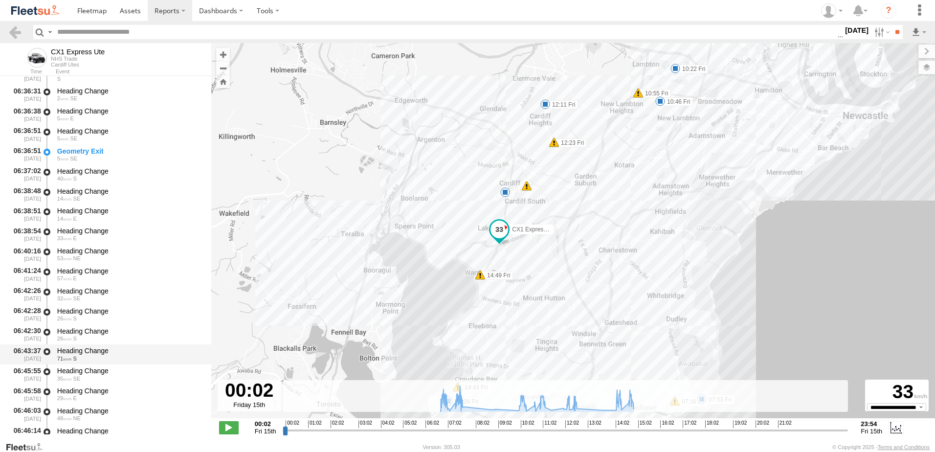
click at [88, 351] on div "Heading Change" at bounding box center [129, 350] width 145 height 9
click at [13, 32] on link at bounding box center [15, 32] width 14 height 14
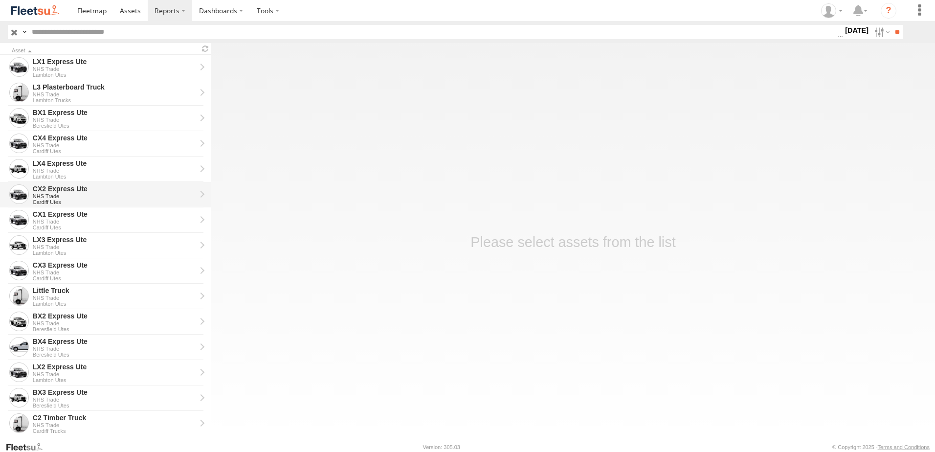
click at [52, 187] on div "CX2 Express Ute" at bounding box center [114, 188] width 163 height 9
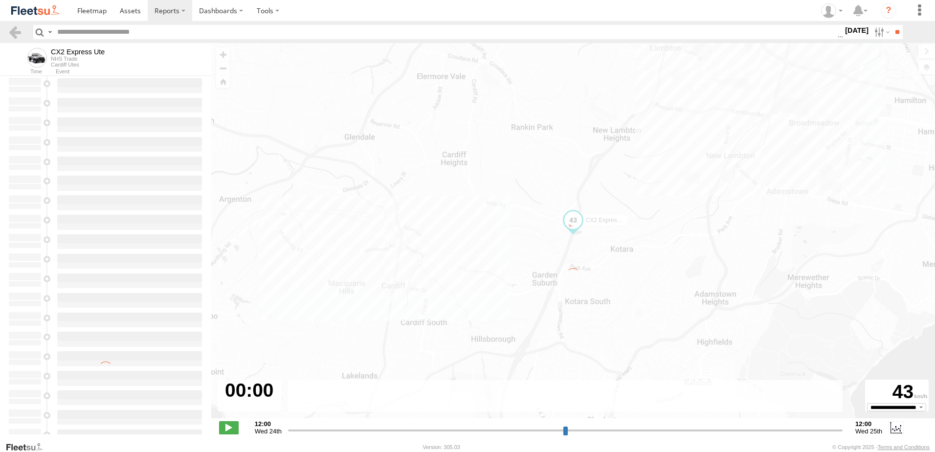
type input "**********"
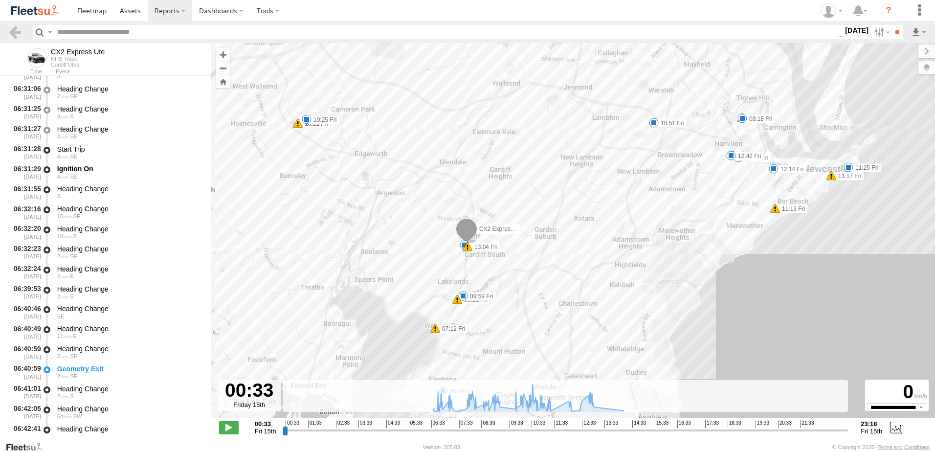
scroll to position [245, 0]
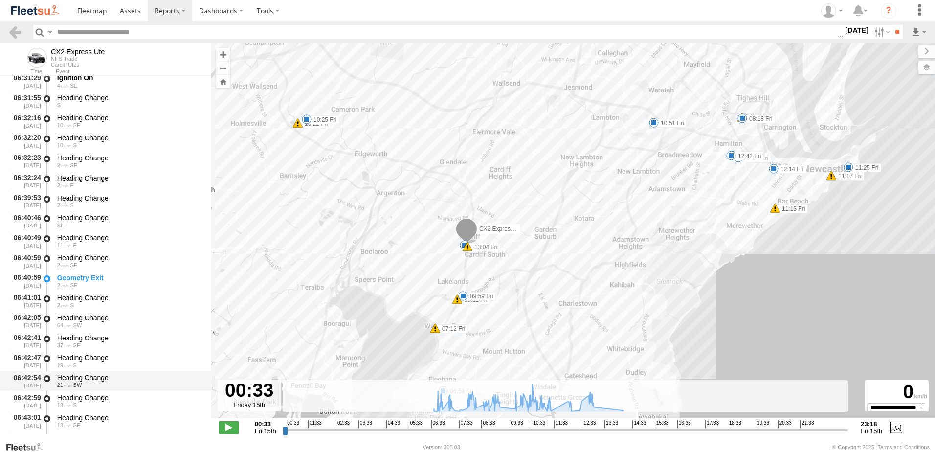
click at [70, 380] on div "Heading Change" at bounding box center [129, 377] width 145 height 9
click at [14, 32] on link at bounding box center [15, 32] width 14 height 14
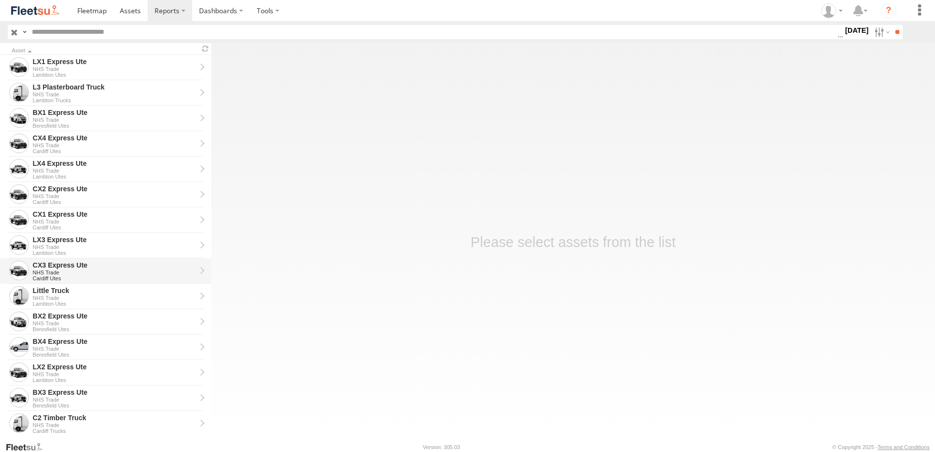
click at [41, 264] on div "CX3 Express Ute" at bounding box center [114, 265] width 163 height 9
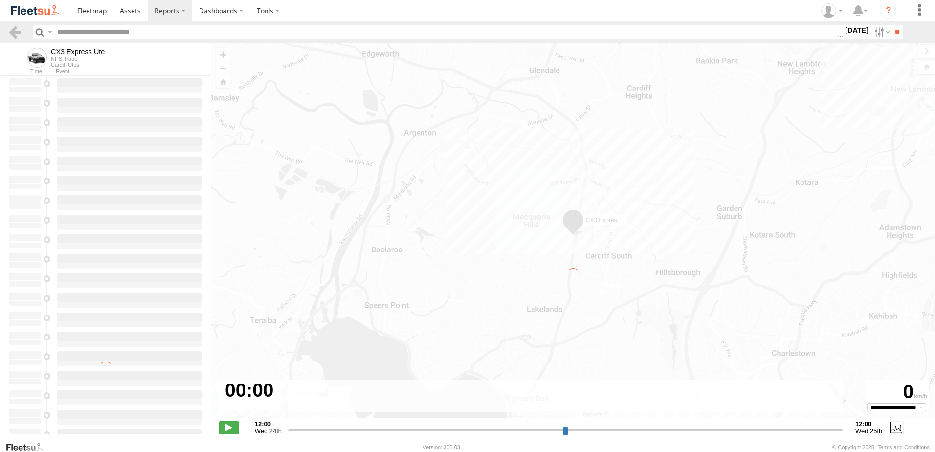
type input "**********"
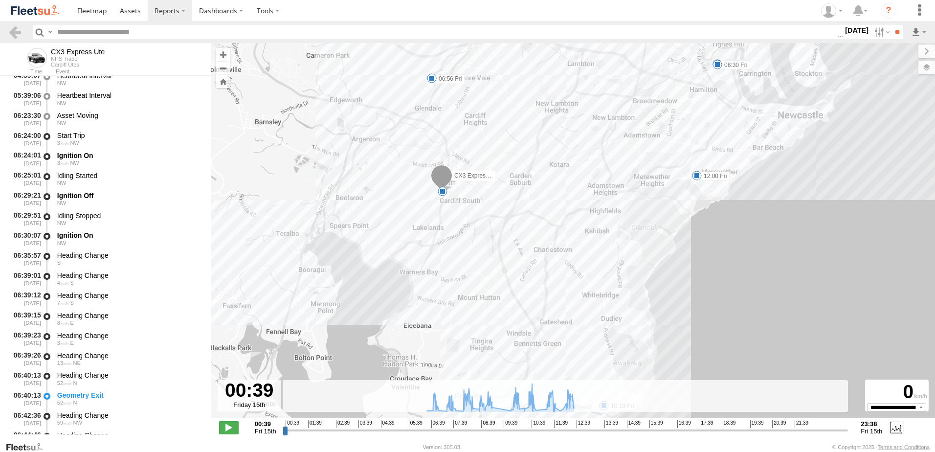
scroll to position [196, 0]
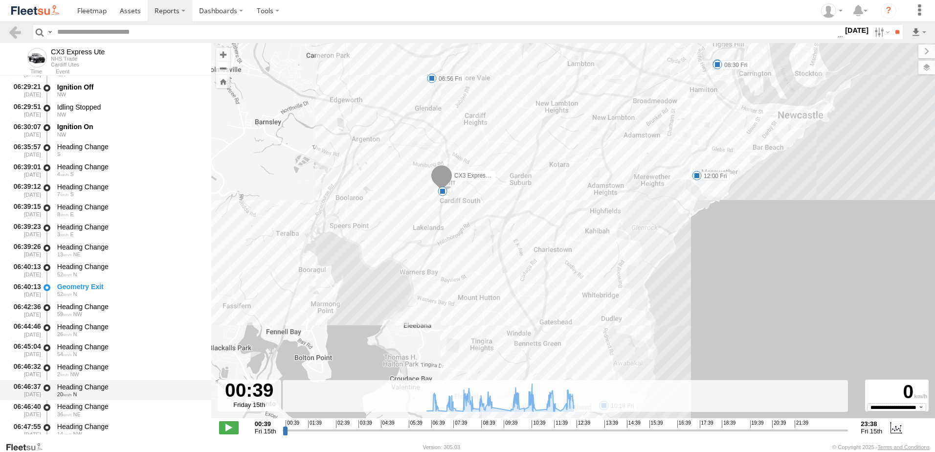
click at [91, 381] on div "Heading Change 20 N" at bounding box center [130, 390] width 148 height 18
click at [16, 27] on link at bounding box center [15, 32] width 14 height 14
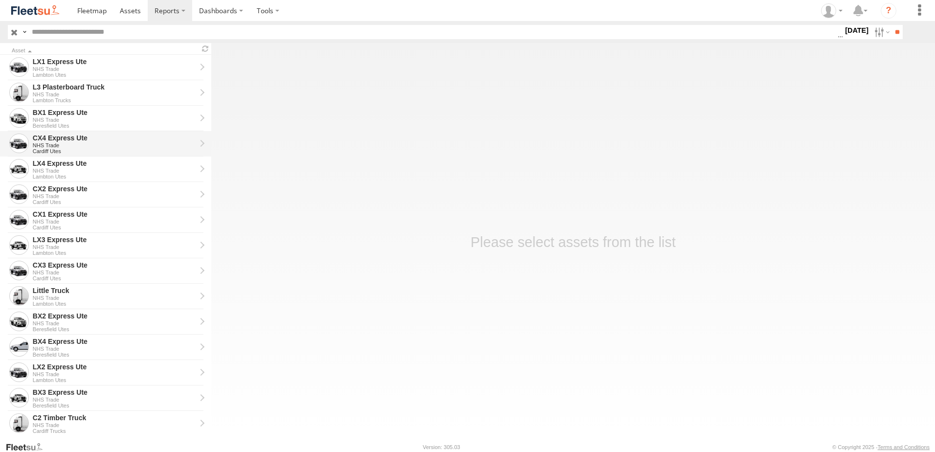
click at [50, 136] on div "CX4 Express Ute" at bounding box center [114, 138] width 163 height 9
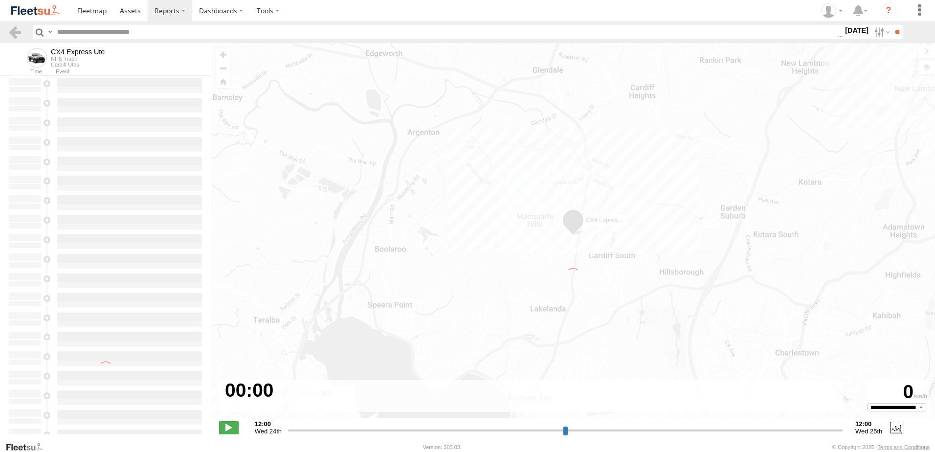
type input "**********"
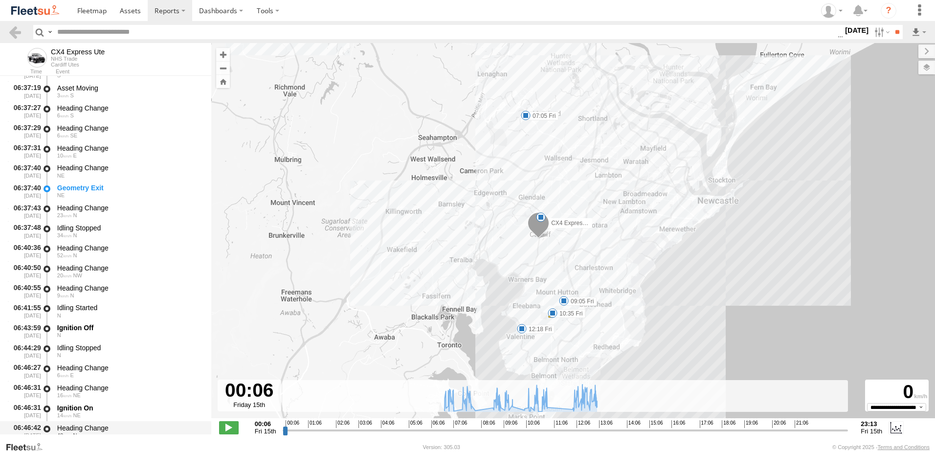
scroll to position [342, 0]
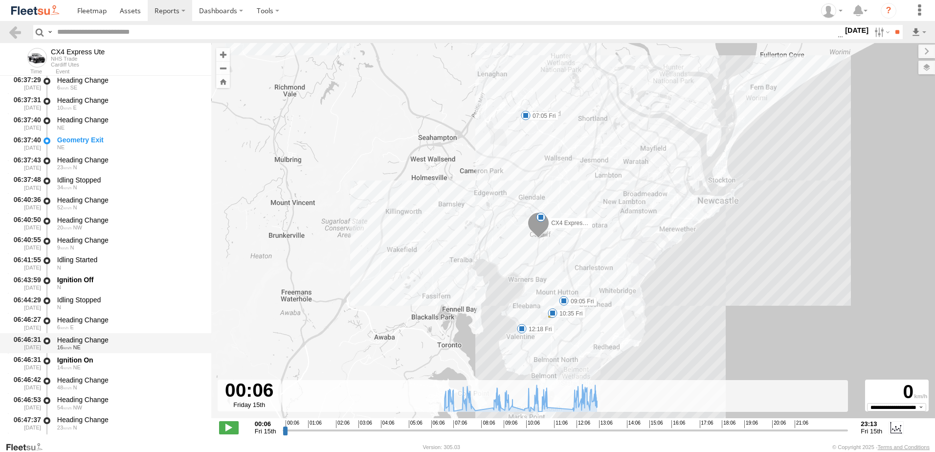
click at [85, 338] on div "Heading Change" at bounding box center [129, 340] width 145 height 9
click at [14, 30] on link at bounding box center [15, 32] width 14 height 14
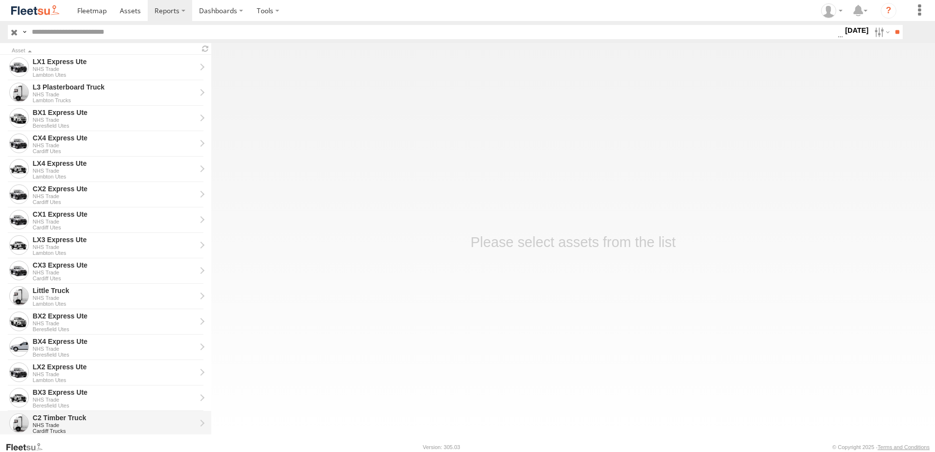
click at [52, 420] on div "C2 Timber Truck" at bounding box center [114, 417] width 163 height 9
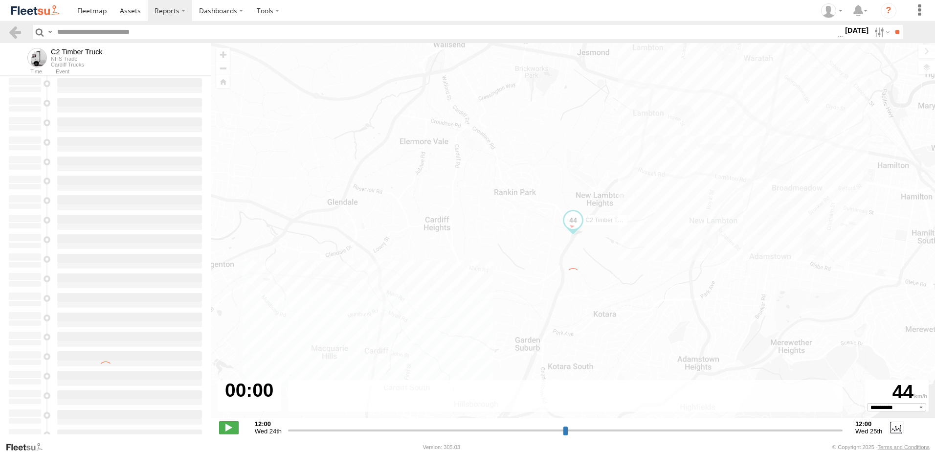
type input "**********"
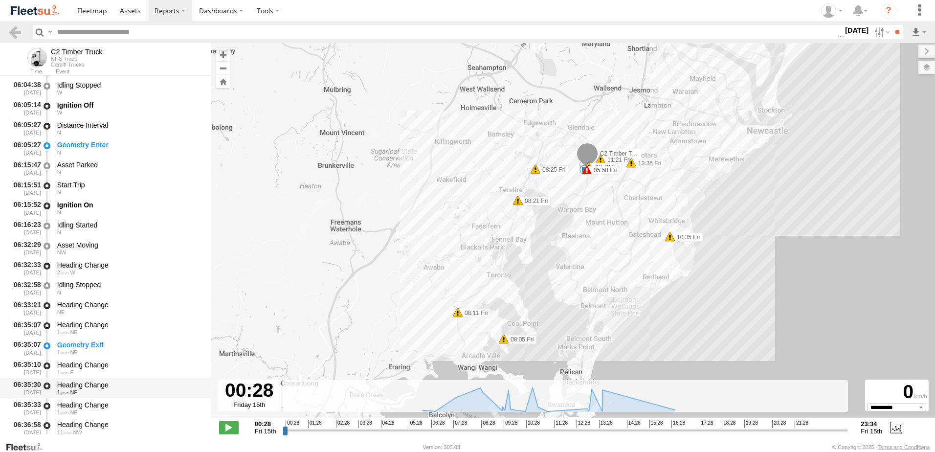
scroll to position [391, 0]
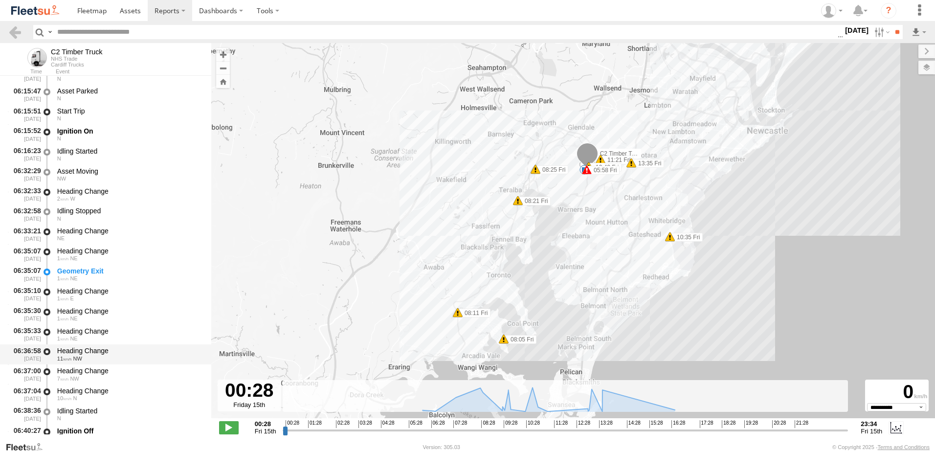
click at [85, 350] on div "Heading Change" at bounding box center [129, 350] width 145 height 9
click at [15, 31] on link at bounding box center [15, 32] width 14 height 14
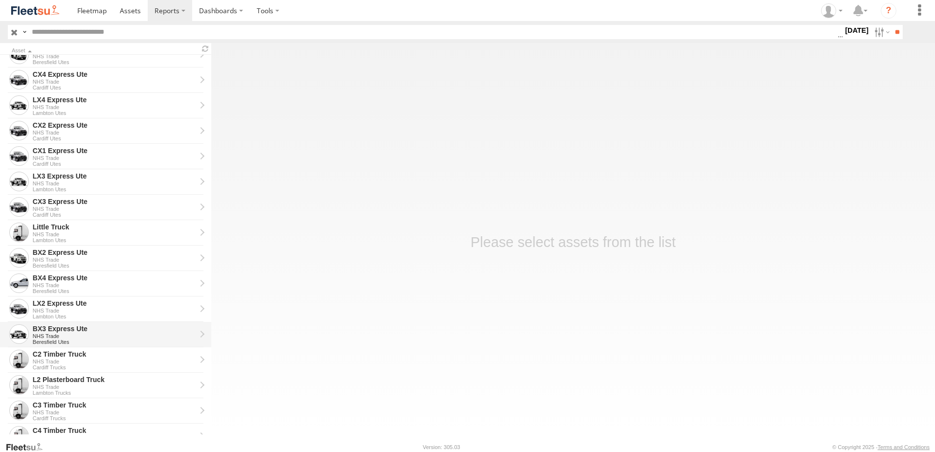
scroll to position [196, 0]
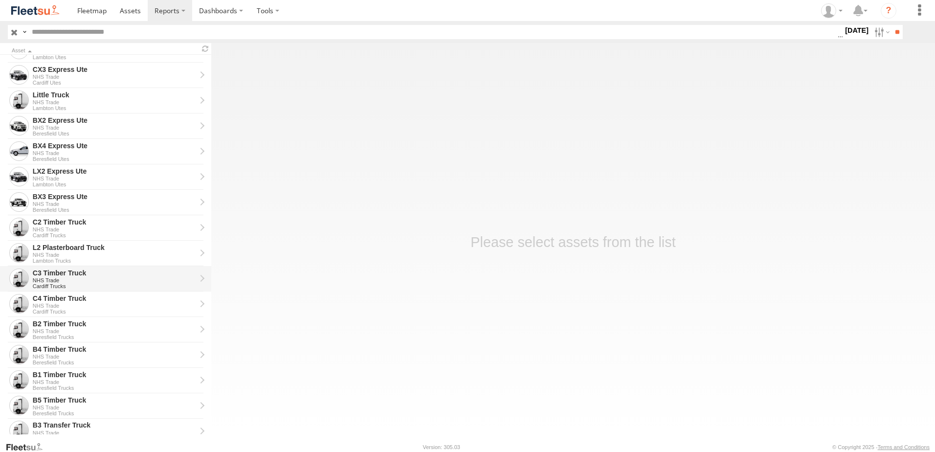
click at [46, 272] on div "C3 Timber Truck" at bounding box center [114, 273] width 163 height 9
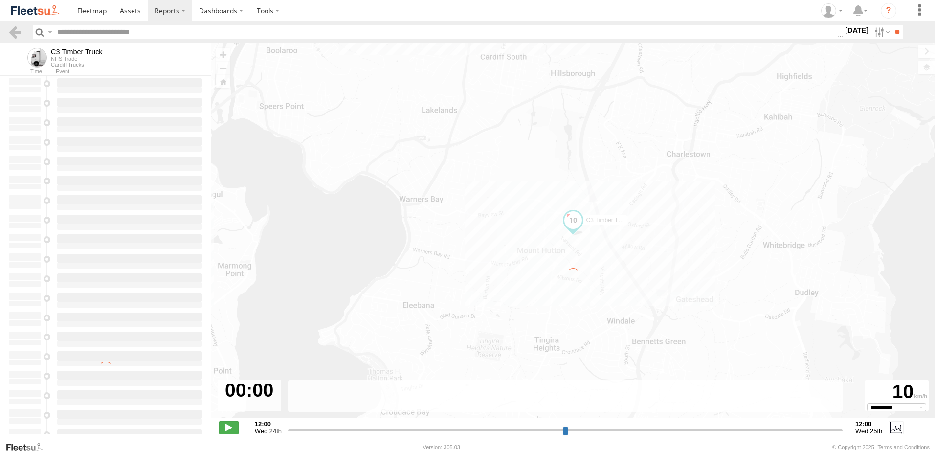
type input "**********"
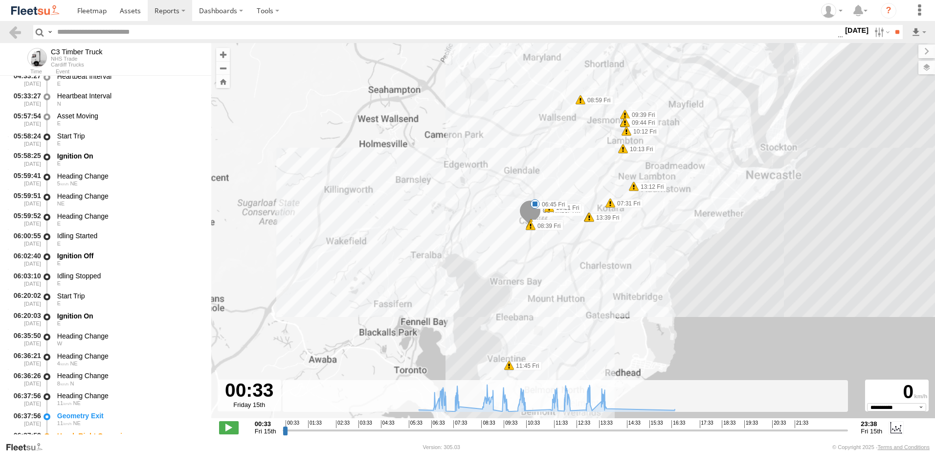
scroll to position [245, 0]
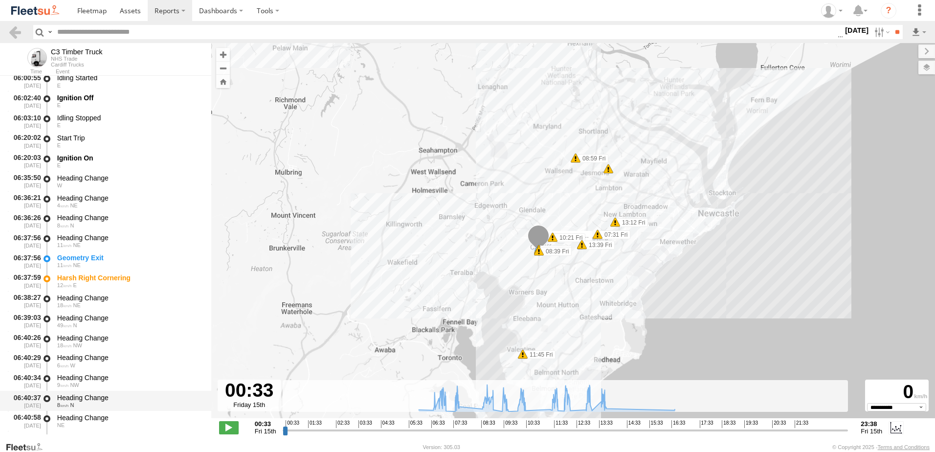
click at [76, 393] on div "Heading Change" at bounding box center [129, 397] width 145 height 9
click at [11, 28] on link at bounding box center [15, 32] width 14 height 14
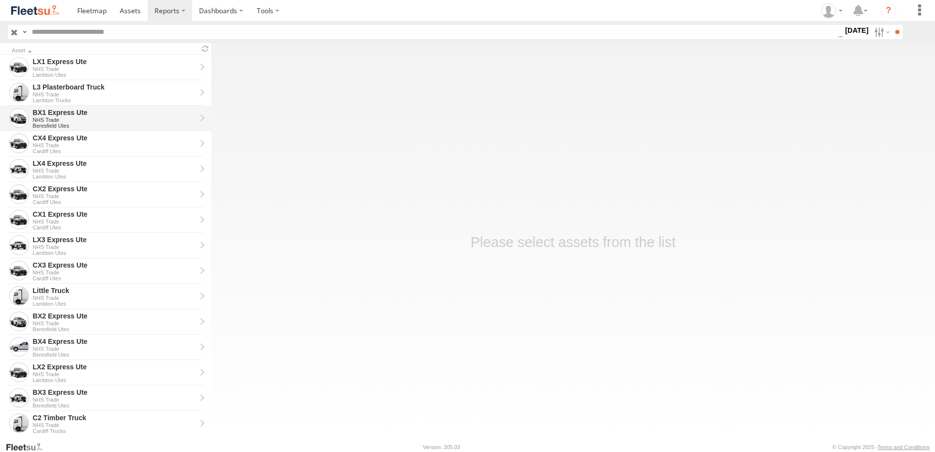
click at [50, 109] on div "BX1 Express Ute" at bounding box center [114, 112] width 163 height 9
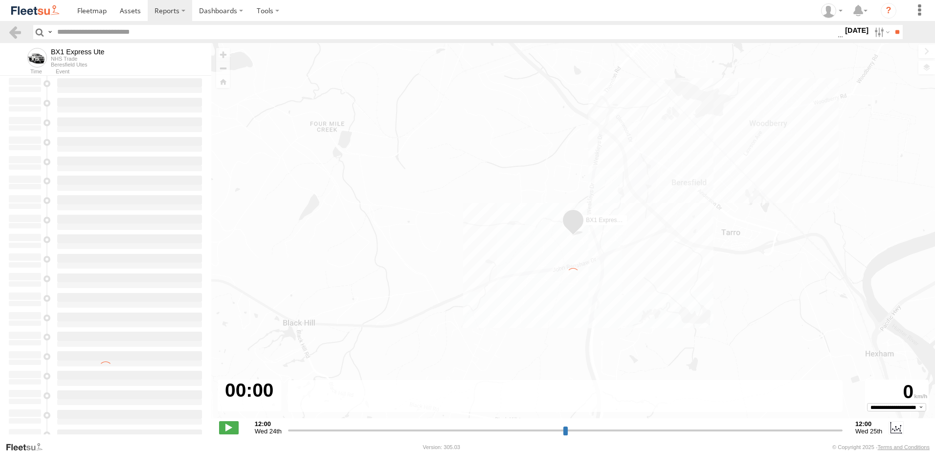
type input "**********"
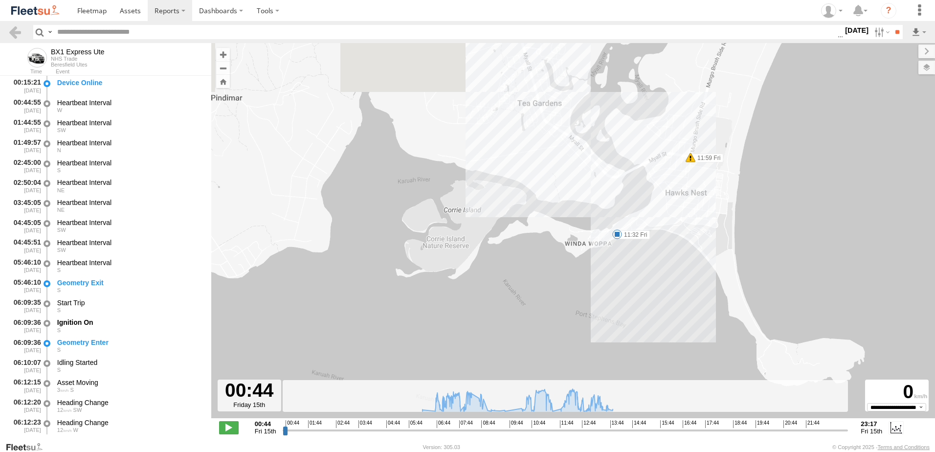
drag, startPoint x: 652, startPoint y: 186, endPoint x: 608, endPoint y: 278, distance: 102.0
click at [608, 278] on div "BX1 Express Ute 07:08 Fri 07:43 Fri 07:48 Fri 07:56 Fri 08:03 Fri 11:32 Fri 11:…" at bounding box center [573, 235] width 724 height 385
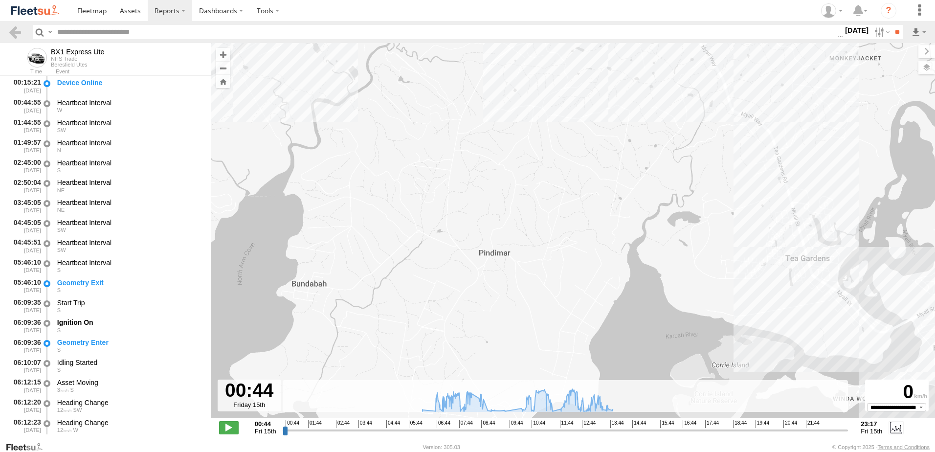
drag, startPoint x: 383, startPoint y: 159, endPoint x: 631, endPoint y: 310, distance: 290.3
click at [648, 314] on div "BX1 Express Ute 07:08 Fri 07:43 Fri 07:48 Fri 07:56 Fri 08:03 Fri 11:32 Fri 11:…" at bounding box center [573, 235] width 724 height 385
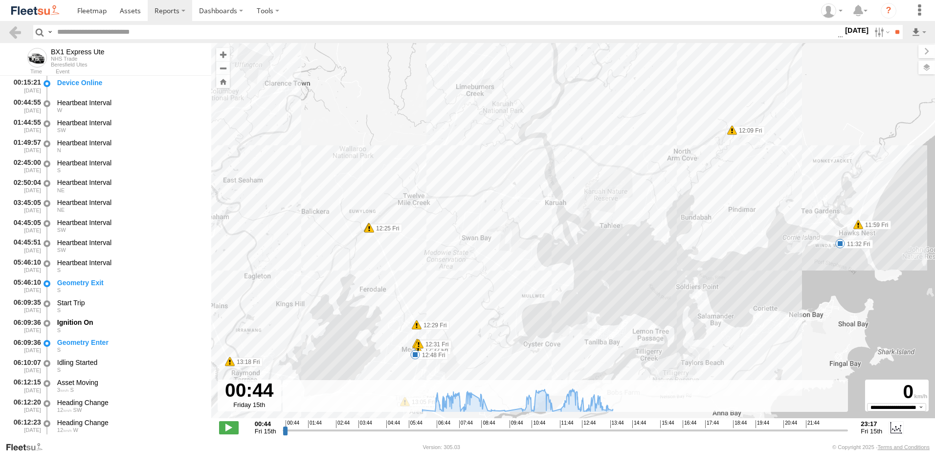
drag, startPoint x: 447, startPoint y: 281, endPoint x: 622, endPoint y: 227, distance: 182.7
click at [622, 227] on div "BX1 Express Ute 07:08 Fri 07:43 Fri 07:48 Fri 07:56 Fri 08:03 Fri 11:32 Fri 11:…" at bounding box center [573, 235] width 724 height 385
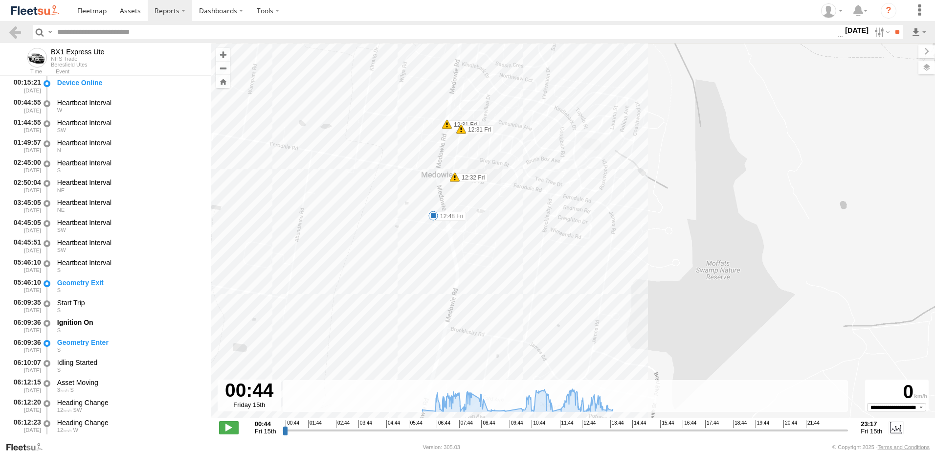
drag, startPoint x: 383, startPoint y: 191, endPoint x: 498, endPoint y: 245, distance: 127.1
click at [498, 245] on div "BX1 Express Ute 07:08 Fri 07:43 Fri 07:48 Fri 07:56 Fri 08:03 Fri 11:32 Fri 11:…" at bounding box center [573, 235] width 724 height 385
click at [456, 215] on label "12:48 Fri" at bounding box center [449, 216] width 33 height 9
click at [494, 243] on div "BX1 Express Ute 07:08 Fri 07:43 Fri 07:48 Fri 07:56 Fri 08:03 Fri 11:32 Fri 11:…" at bounding box center [573, 235] width 724 height 385
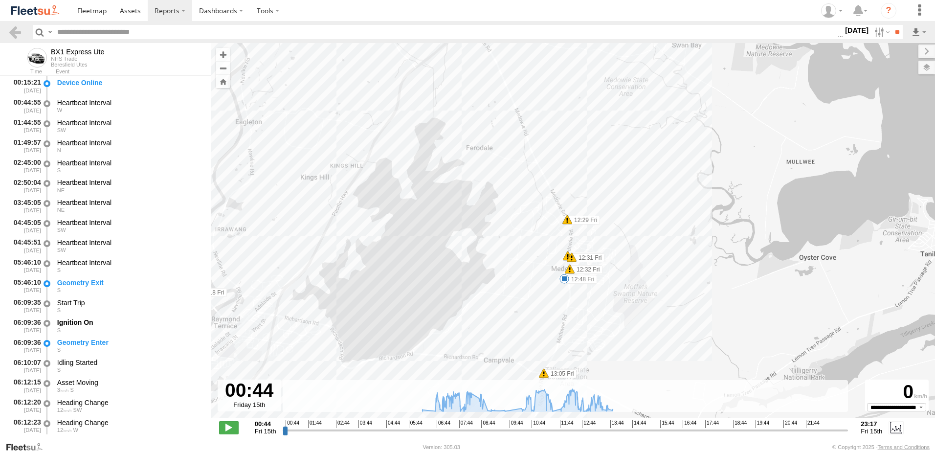
drag, startPoint x: 385, startPoint y: 234, endPoint x: 475, endPoint y: 271, distance: 97.6
click at [475, 271] on div "BX1 Express Ute 07:08 Fri 07:43 Fri 07:48 Fri 07:56 Fri 08:03 Fri 11:32 Fri 11:…" at bounding box center [573, 235] width 724 height 385
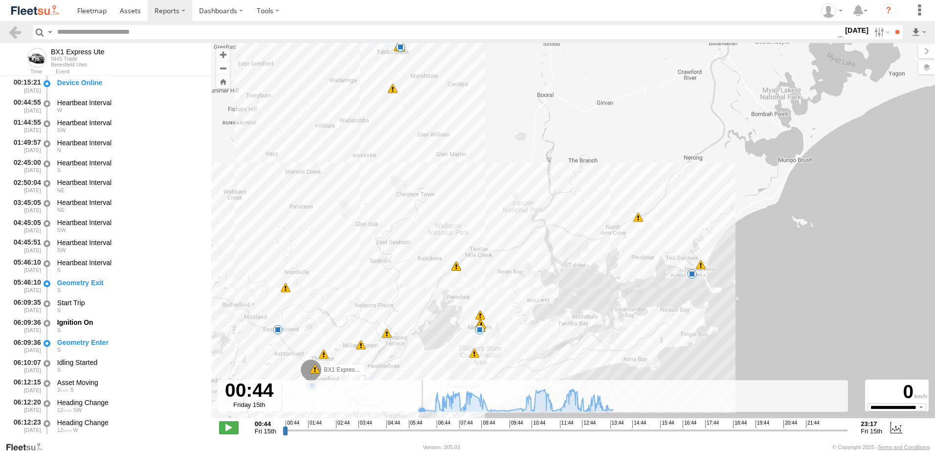
drag, startPoint x: 433, startPoint y: 345, endPoint x: 416, endPoint y: 394, distance: 51.2
click at [416, 394] on div "← Move left → Move right ↑ Move up ↓ Move down + Zoom in - Zoom out Home Jump l…" at bounding box center [573, 242] width 724 height 398
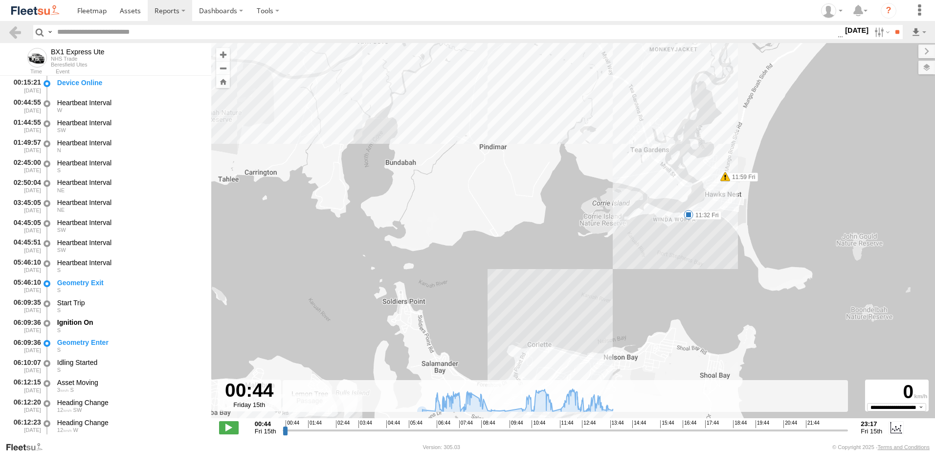
drag, startPoint x: 765, startPoint y: 133, endPoint x: 719, endPoint y: 268, distance: 143.2
click at [719, 268] on div "BX1 Express Ute 07:08 Fri 07:43 Fri 07:48 Fri 07:56 Fri 08:03 Fri 11:32 Fri 11:…" at bounding box center [573, 235] width 724 height 385
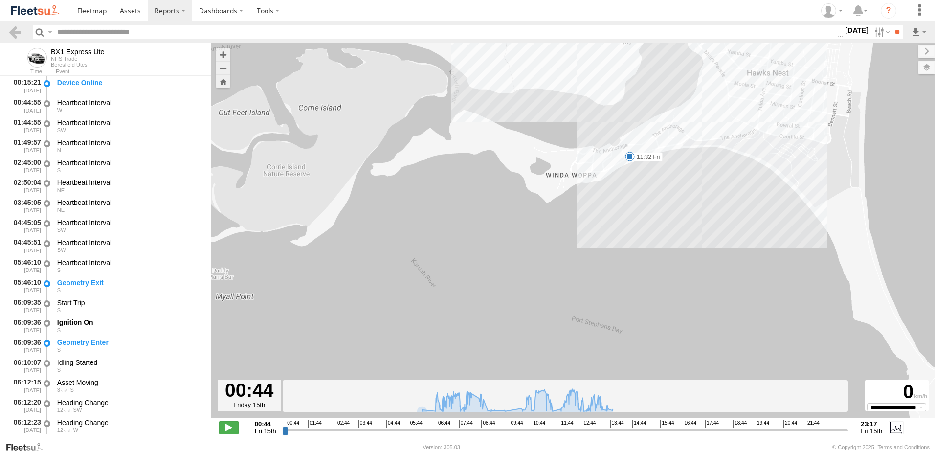
click at [642, 157] on label "11:32 Fri" at bounding box center [646, 157] width 33 height 9
click at [16, 30] on link at bounding box center [15, 32] width 14 height 14
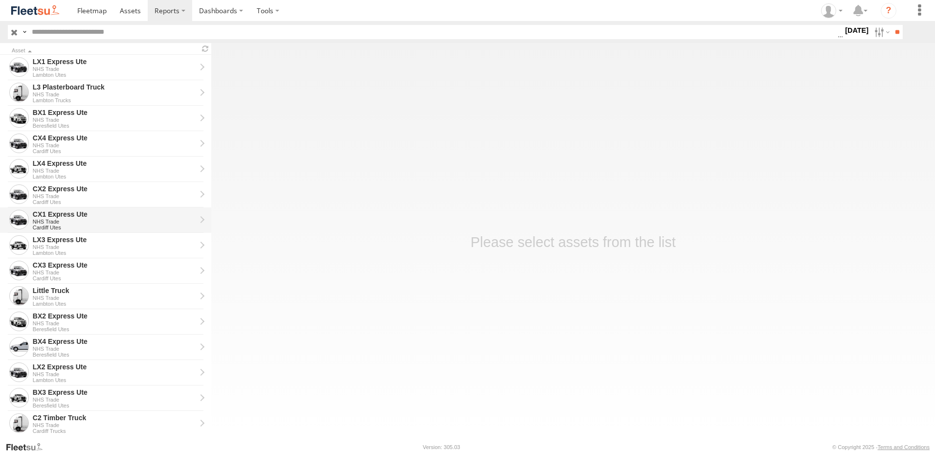
click at [46, 215] on div "CX1 Express Ute" at bounding box center [114, 214] width 163 height 9
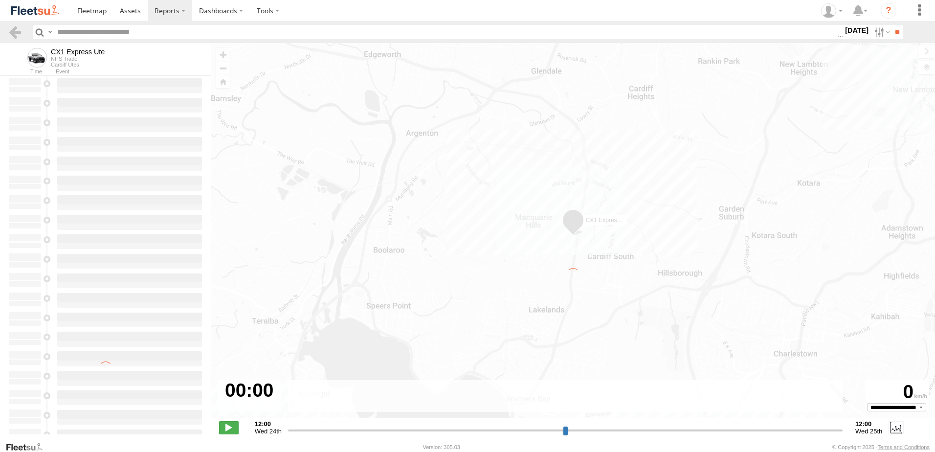
type input "**********"
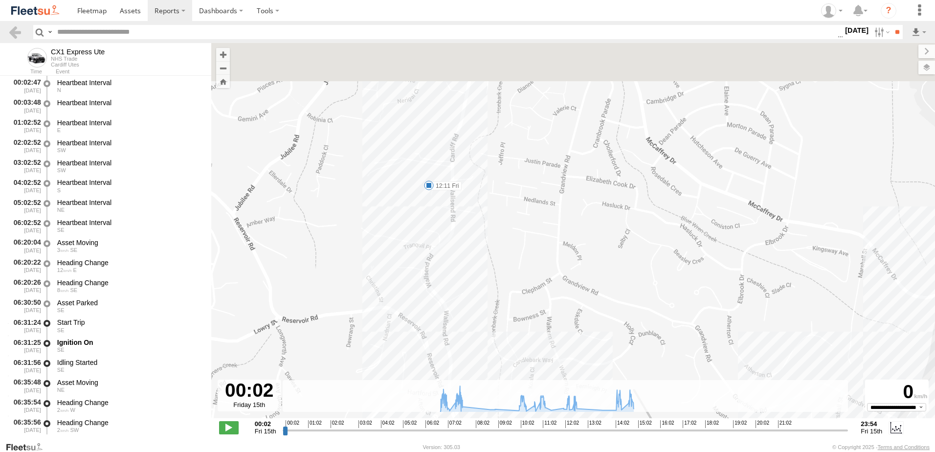
drag, startPoint x: 494, startPoint y: 98, endPoint x: 503, endPoint y: 205, distance: 107.0
click at [507, 214] on div "CX1 Express Ute 07:03 Fri 07:16 Fri 10:22 Fri 10:46 Fri 10:55 Fri 12:11 Fri 12:…" at bounding box center [573, 235] width 724 height 385
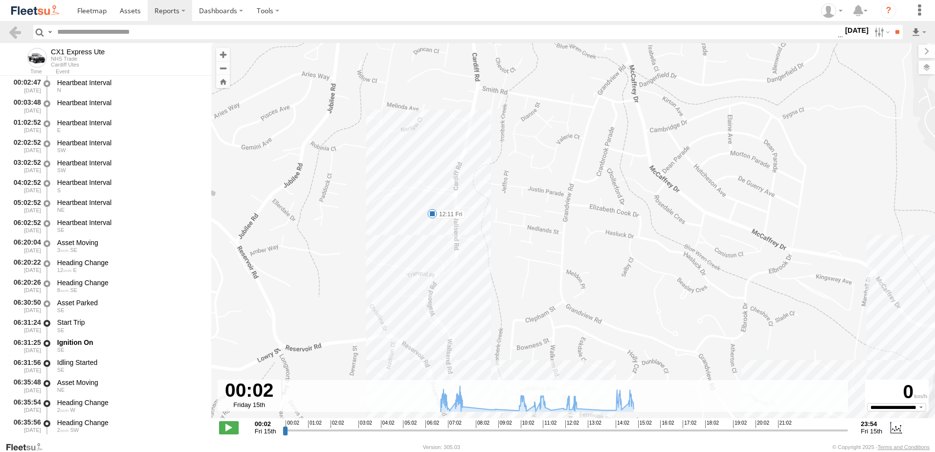
click at [454, 215] on label "12:11 Fri" at bounding box center [448, 214] width 33 height 9
click at [400, 230] on div "CX1 Express Ute 07:03 Fri 07:16 Fri 10:22 Fri 10:46 Fri 10:55 Fri 12:11 Fri 12:…" at bounding box center [573, 235] width 724 height 385
click at [17, 33] on link at bounding box center [15, 32] width 14 height 14
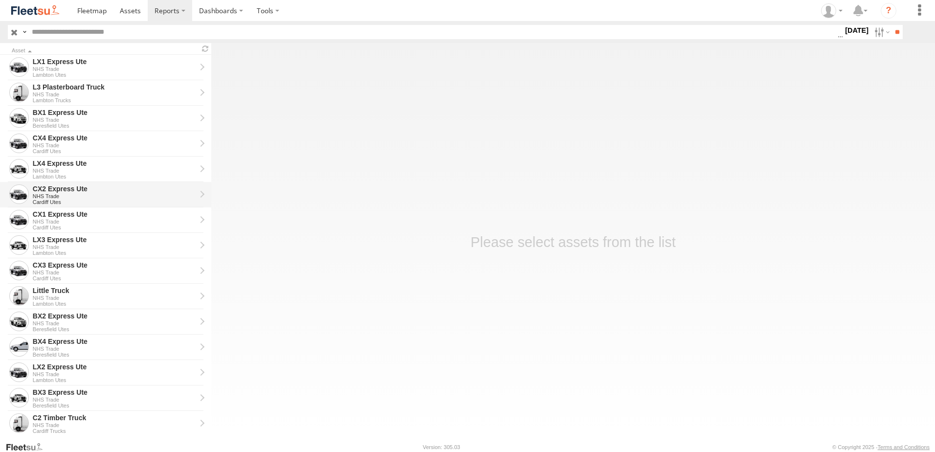
click at [54, 185] on div "CX2 Express Ute" at bounding box center [114, 188] width 163 height 9
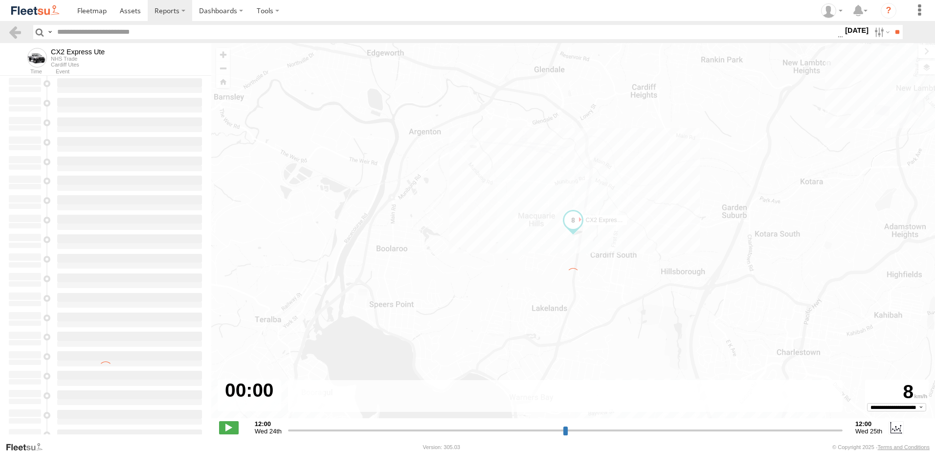
type input "**********"
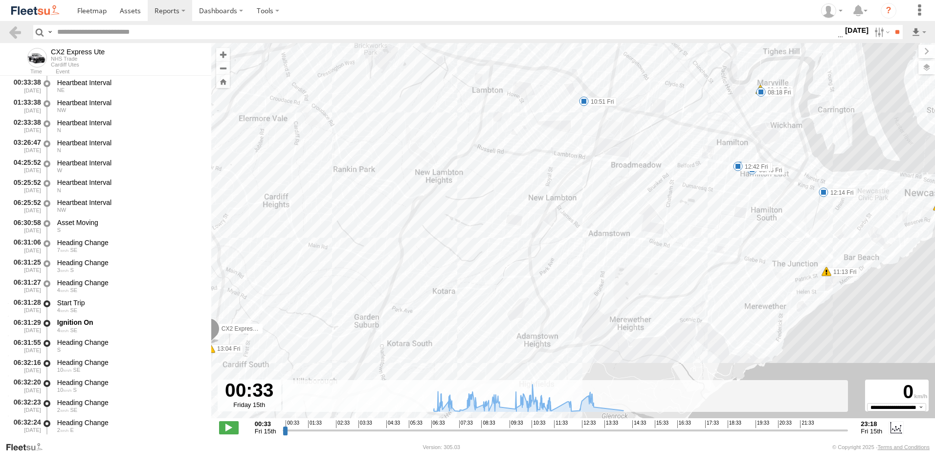
drag, startPoint x: 649, startPoint y: 108, endPoint x: 637, endPoint y: 154, distance: 47.0
click at [637, 154] on div "CX2 Express Ute 06:59 Fri 07:12 Fri 08:16 Fri 08:18 Fri 08:46 Fri 08:49 Fri 09:…" at bounding box center [573, 235] width 724 height 385
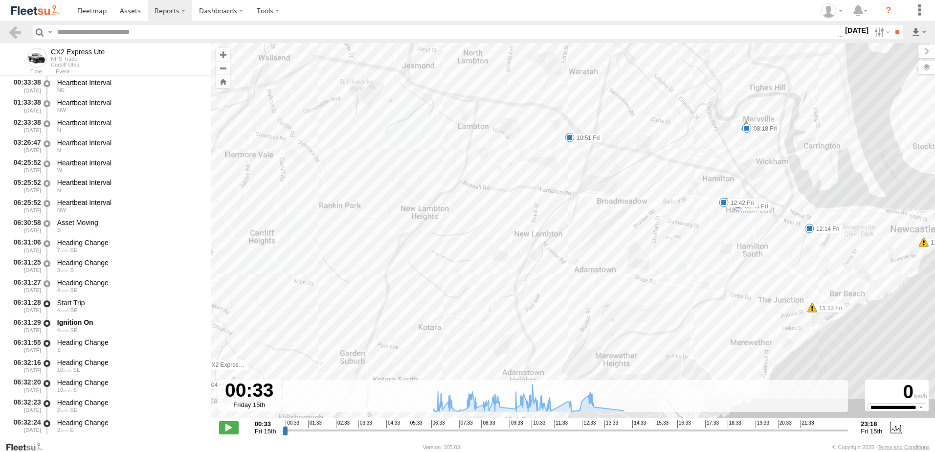
click at [593, 138] on label "10:51 Fri" at bounding box center [586, 138] width 33 height 9
click at [611, 158] on div "CX2 Express Ute 06:59 Fri 07:12 Fri 08:16 Fri 08:18 Fri 08:46 Fri 08:49 Fri 09:…" at bounding box center [573, 235] width 724 height 385
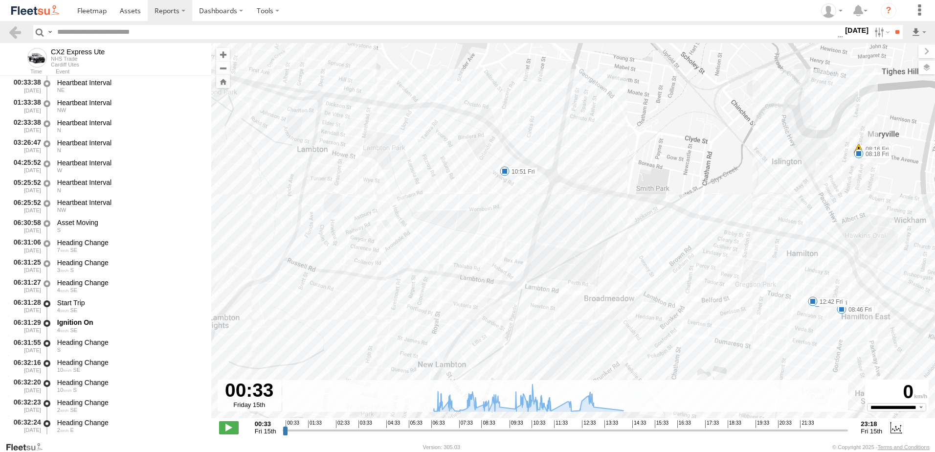
drag, startPoint x: 396, startPoint y: 122, endPoint x: 451, endPoint y: 251, distance: 139.8
click at [451, 251] on div "CX2 Express Ute 06:59 Fri 07:12 Fri 08:16 Fri 08:18 Fri 08:46 Fri 08:49 Fri 09:…" at bounding box center [573, 235] width 724 height 385
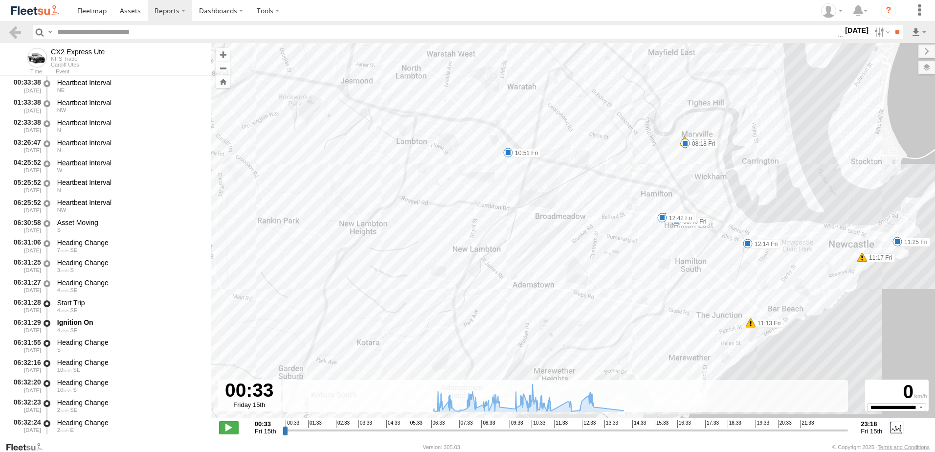
drag, startPoint x: 549, startPoint y: 248, endPoint x: 480, endPoint y: 183, distance: 94.1
click at [470, 183] on div "CX2 Express Ute 06:59 Fri 07:12 Fri 08:16 Fri 08:18 Fri 08:46 Fri 08:49 Fri 09:…" at bounding box center [573, 235] width 724 height 385
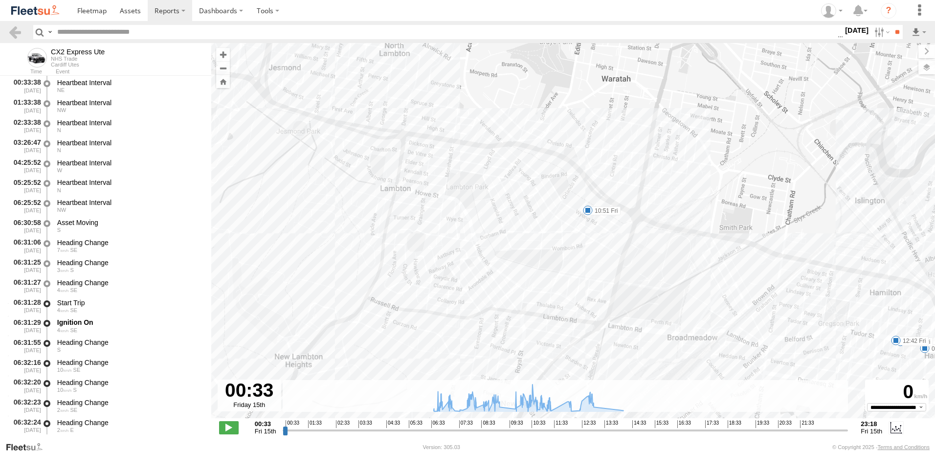
drag, startPoint x: 377, startPoint y: 186, endPoint x: 584, endPoint y: 277, distance: 226.0
click at [584, 277] on div "CX2 Express Ute 06:59 Fri 07:12 Fri 08:16 Fri 08:18 Fri 08:46 Fri 08:49 Fri 09:…" at bounding box center [573, 235] width 724 height 385
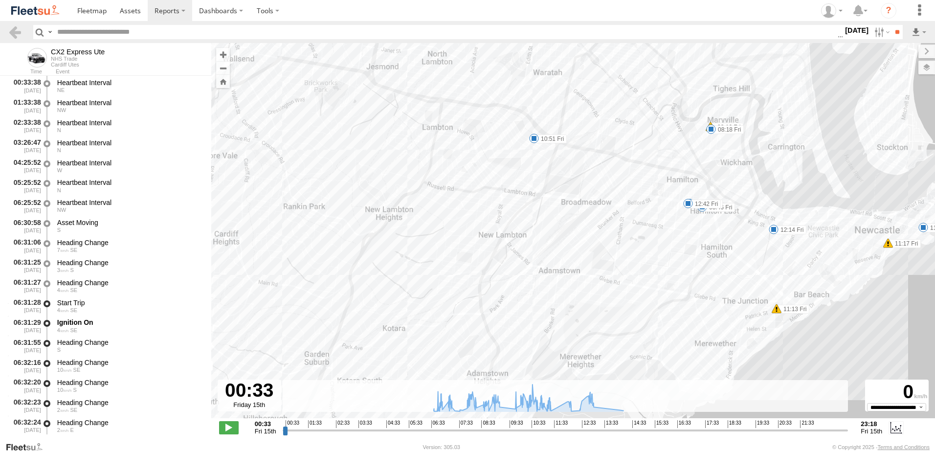
drag, startPoint x: 488, startPoint y: 283, endPoint x: 488, endPoint y: 199, distance: 83.6
click at [488, 199] on div "CX2 Express Ute 06:59 Fri 07:12 Fri 08:16 Fri 08:18 Fri 08:46 Fri 08:49 Fri 09:…" at bounding box center [573, 235] width 724 height 385
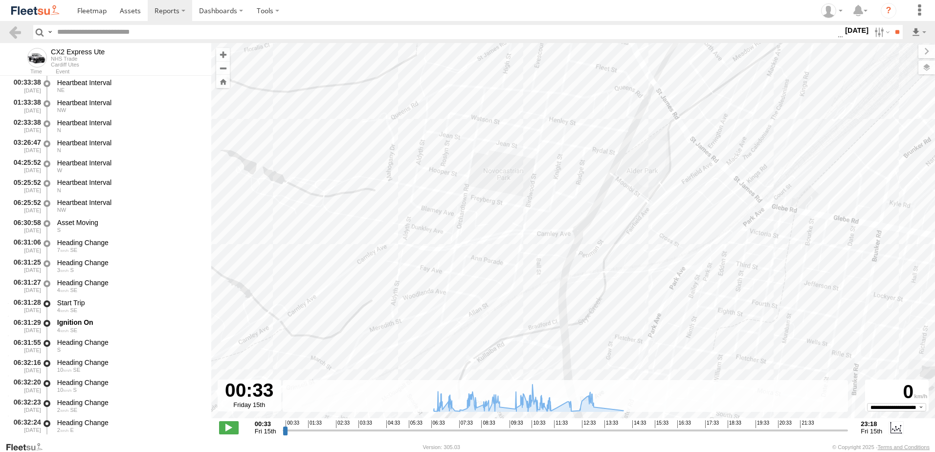
drag, startPoint x: 441, startPoint y: 254, endPoint x: 684, endPoint y: 182, distance: 253.4
click at [684, 182] on div "CX2 Express Ute 06:59 Fri 07:12 Fri 08:16 Fri 08:18 Fri 08:46 Fri 08:49 Fri 09:…" at bounding box center [573, 235] width 724 height 385
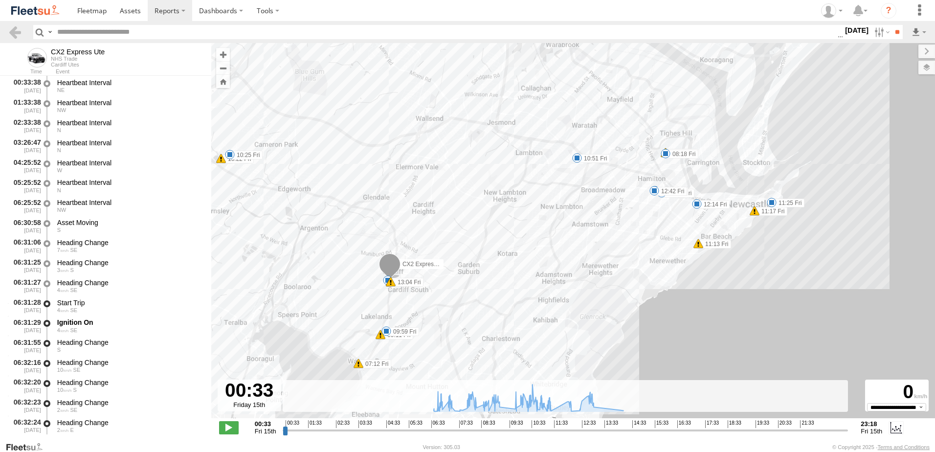
drag, startPoint x: 537, startPoint y: 184, endPoint x: 508, endPoint y: 194, distance: 30.6
click at [508, 194] on div "CX2 Express Ute 06:59 Fri 07:12 Fri 08:16 Fri 08:18 Fri 08:46 Fri 08:49 Fri 09:…" at bounding box center [573, 235] width 724 height 385
click at [13, 29] on link at bounding box center [15, 32] width 14 height 14
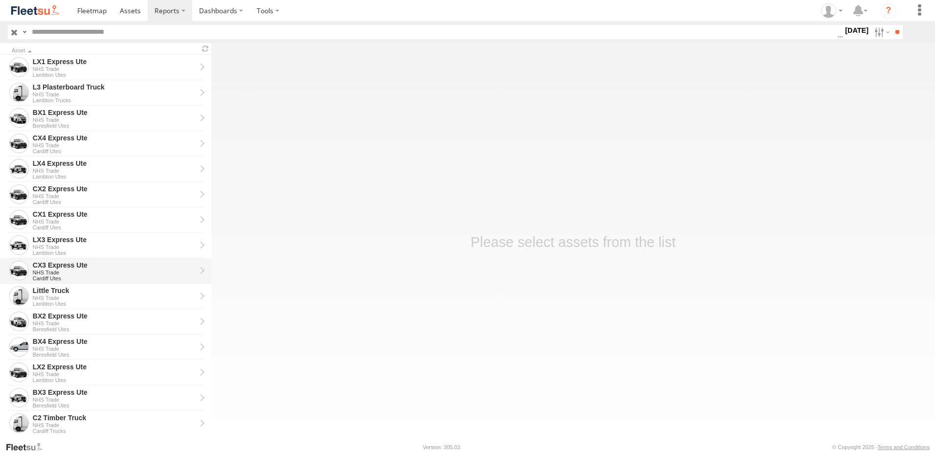
click at [52, 269] on div "CX3 Express Ute" at bounding box center [114, 265] width 163 height 9
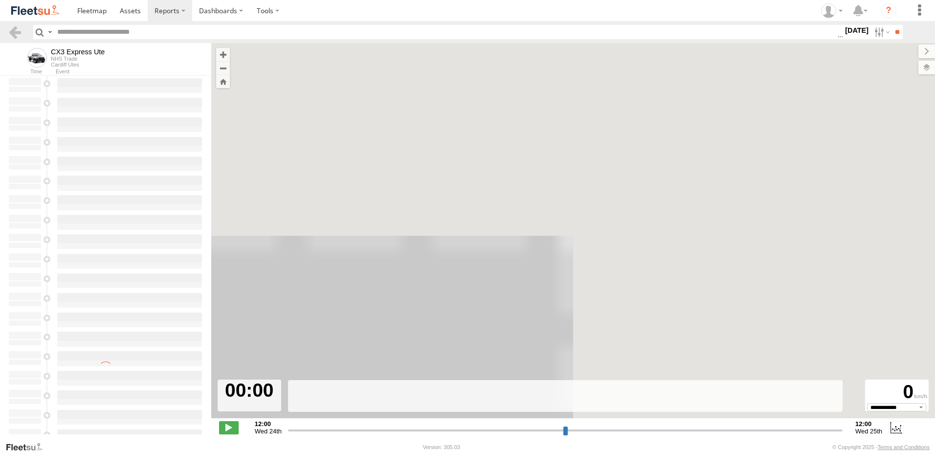
type input "**********"
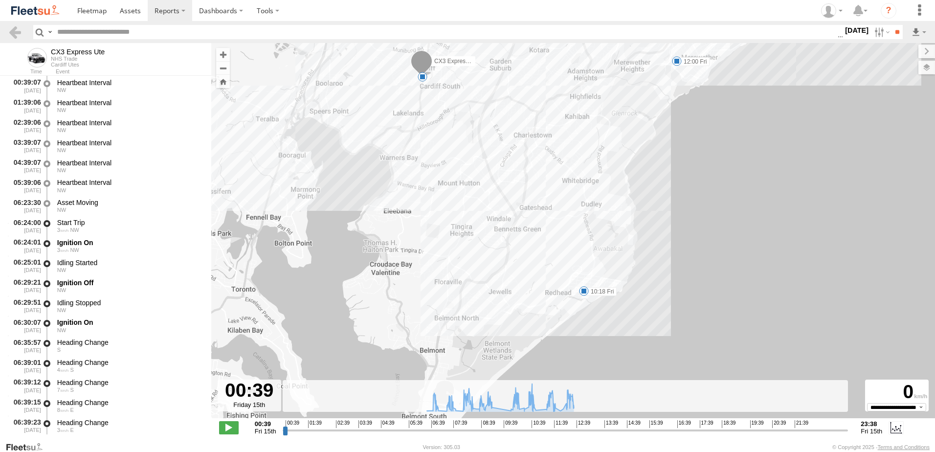
drag, startPoint x: 620, startPoint y: 279, endPoint x: 600, endPoint y: 164, distance: 117.2
click at [600, 164] on div "CX3 Express Ute 06:56 Fri 08:23 Fri 08:30 Fri 10:18 Fri 12:00 Fri 9" at bounding box center [573, 235] width 724 height 385
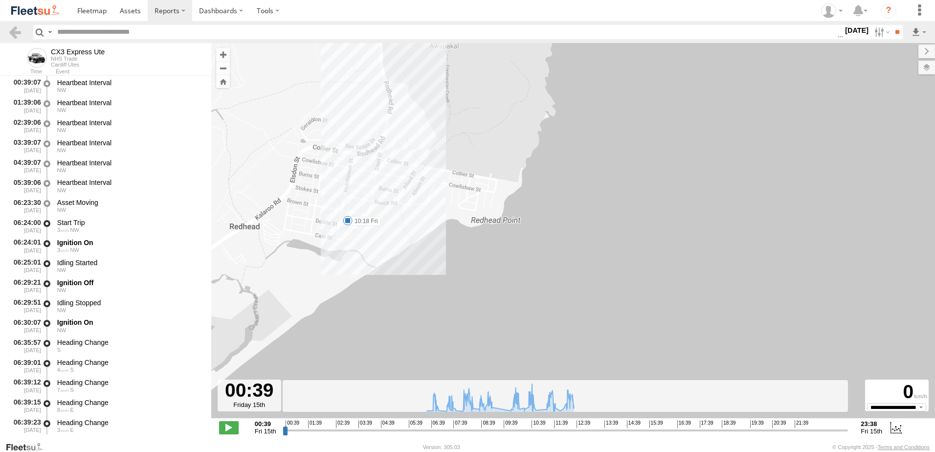
click at [360, 221] on label "10:18 Fri" at bounding box center [364, 221] width 33 height 9
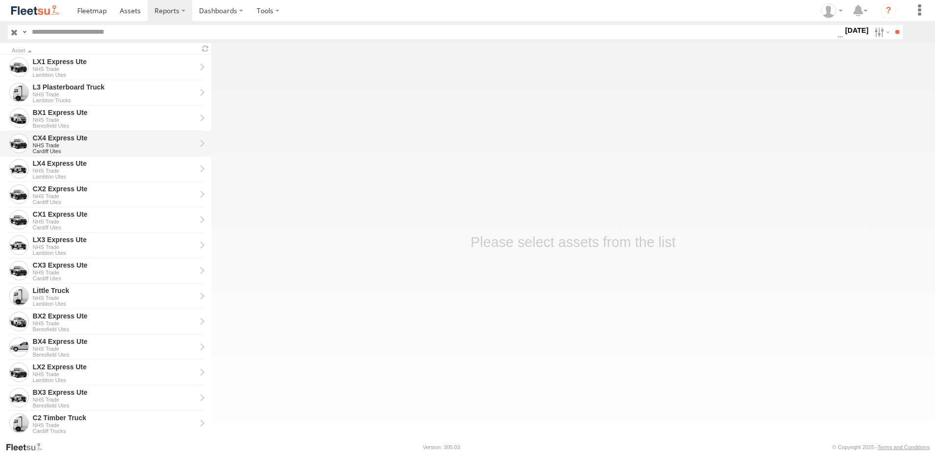
click at [54, 134] on div "CX4 Express Ute" at bounding box center [114, 138] width 163 height 9
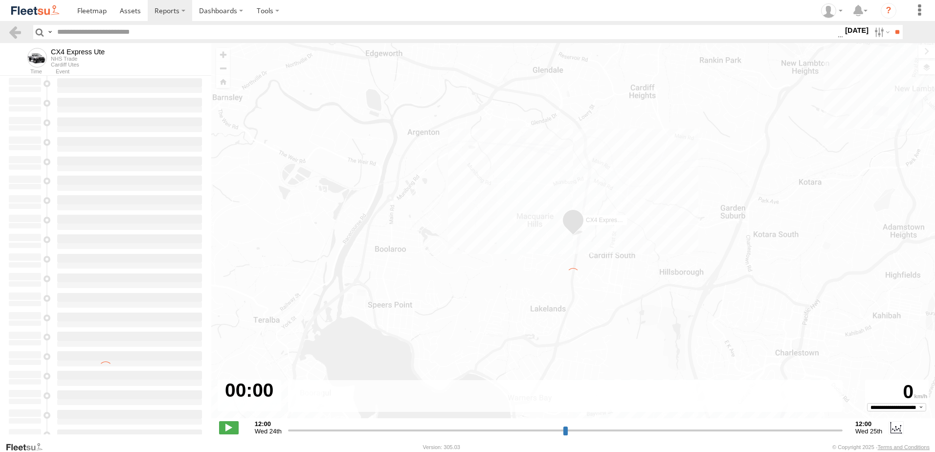
type input "**********"
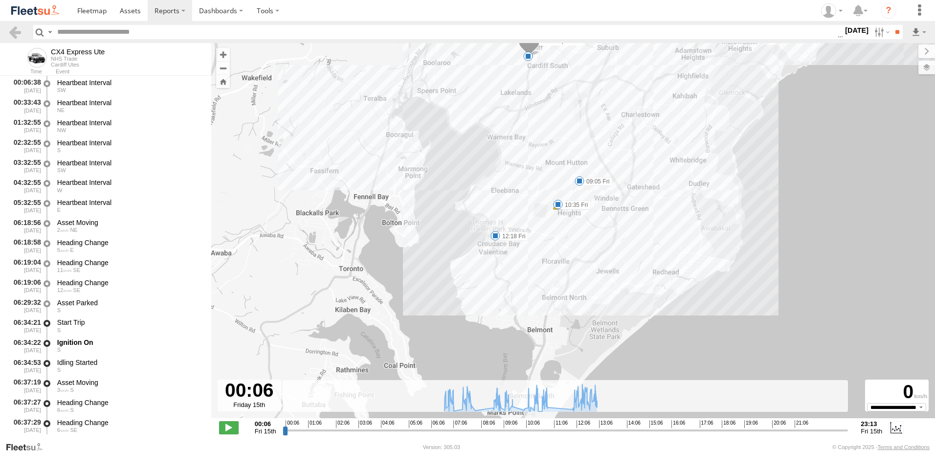
drag, startPoint x: 599, startPoint y: 299, endPoint x: 614, endPoint y: 182, distance: 118.3
click at [614, 182] on div "CX4 Express Ute 07:05 Fri 09:05 Fri 10:35 Fri 10:41 Fri 12:18 Fri 06:43 Fri 9" at bounding box center [573, 235] width 724 height 385
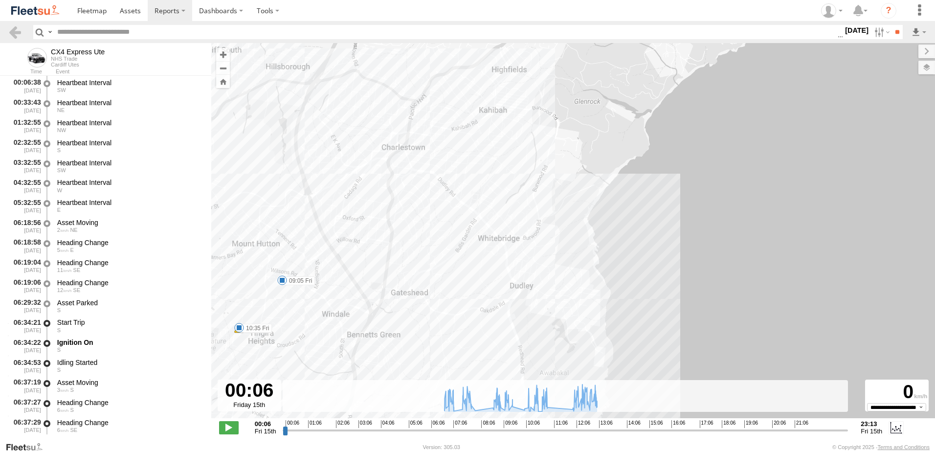
drag, startPoint x: 778, startPoint y: 178, endPoint x: 533, endPoint y: 344, distance: 295.8
click at [536, 350] on div "CX4 Express Ute 07:05 Fri 09:05 Fri 10:35 Fri 10:41 Fri 12:18 Fri 06:43 Fri" at bounding box center [573, 235] width 724 height 385
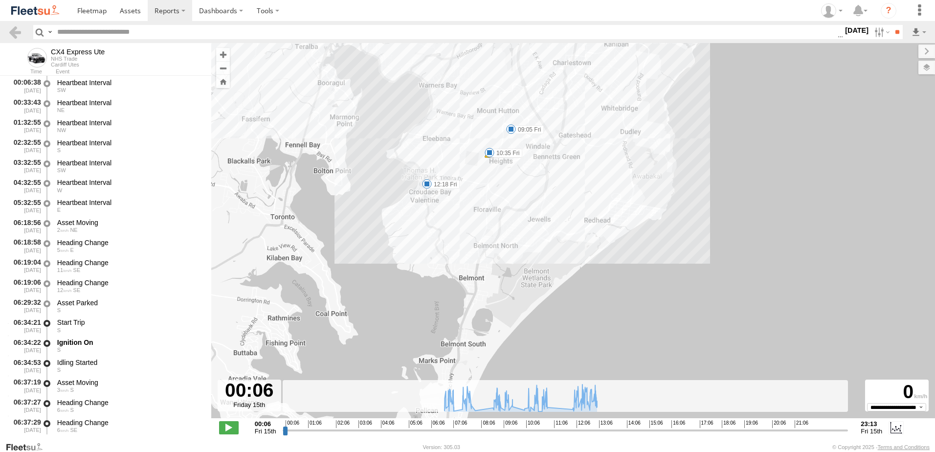
drag, startPoint x: 459, startPoint y: 276, endPoint x: 596, endPoint y: 167, distance: 175.4
click at [596, 167] on div "CX4 Express Ute 07:05 Fri 09:05 Fri 10:35 Fri 10:41 Fri 12:18 Fri 06:43 Fri 9" at bounding box center [573, 235] width 724 height 385
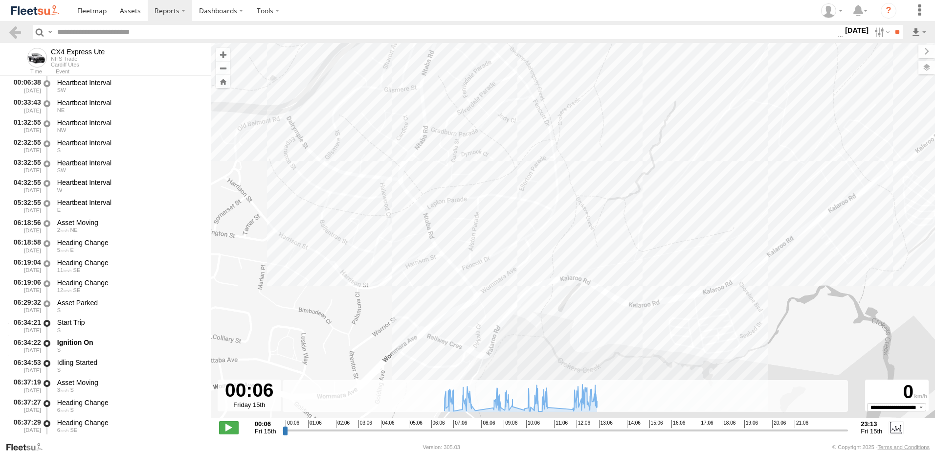
drag, startPoint x: 355, startPoint y: 180, endPoint x: 564, endPoint y: 176, distance: 209.4
click at [565, 176] on div "CX4 Express Ute 07:05 Fri 09:05 Fri 10:35 Fri 10:41 Fri 12:18 Fri 06:43 Fri" at bounding box center [573, 235] width 724 height 385
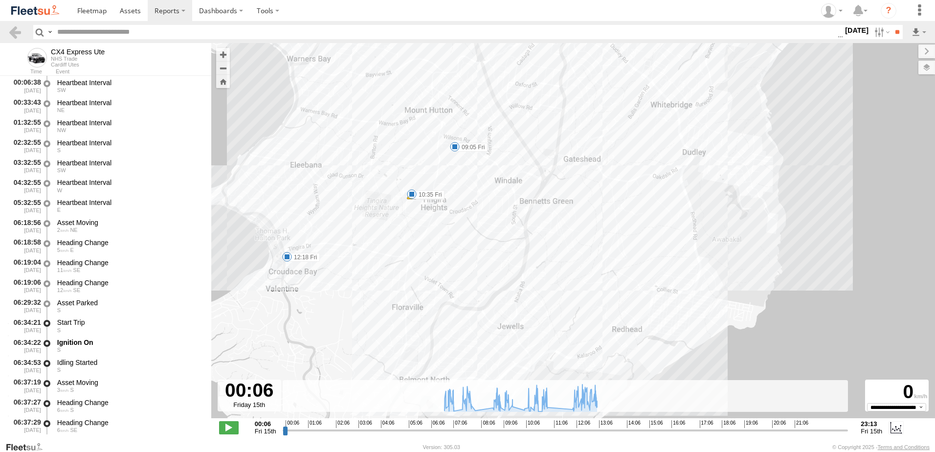
drag, startPoint x: 400, startPoint y: 177, endPoint x: 384, endPoint y: 323, distance: 147.6
click at [384, 323] on div "CX4 Express Ute 07:05 Fri 09:05 Fri 10:35 Fri 10:41 Fri 12:18 Fri 06:43 Fri" at bounding box center [573, 235] width 724 height 385
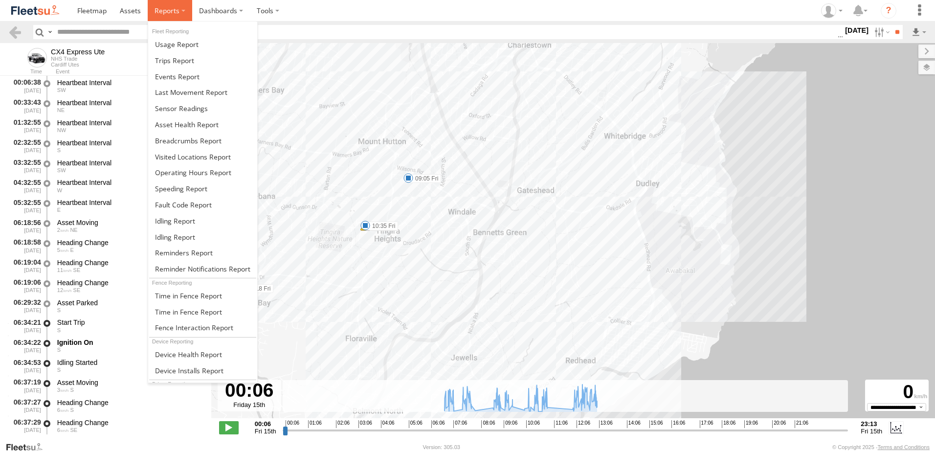
click at [170, 13] on span at bounding box center [167, 10] width 25 height 9
click at [190, 312] on span at bounding box center [188, 311] width 67 height 9
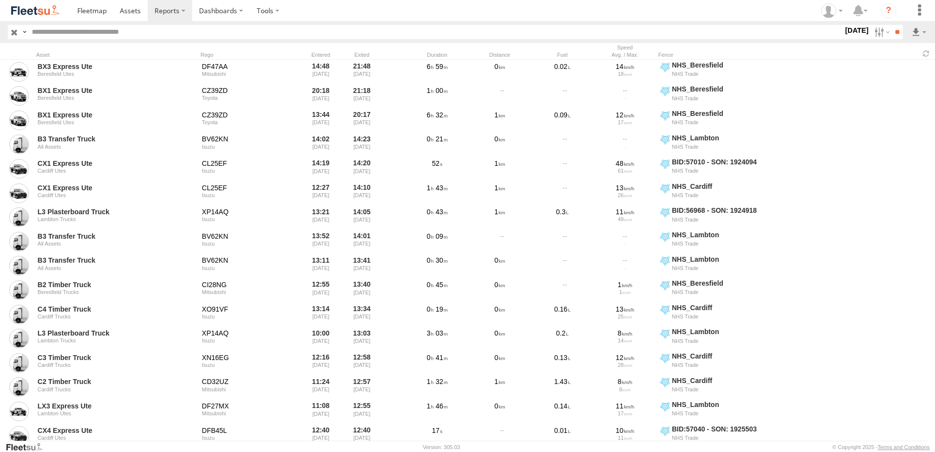
click at [848, 31] on label "[DATE]" at bounding box center [856, 30] width 27 height 11
click at [0, 0] on label at bounding box center [0, 0] width 0 height 0
click at [0, 0] on span "NHS_Beresfield" at bounding box center [0, 0] width 0 height 0
click at [0, 0] on span "NHS_Cardiff" at bounding box center [0, 0] width 0 height 0
click at [0, 0] on span "NHS_Lambton" at bounding box center [0, 0] width 0 height 0
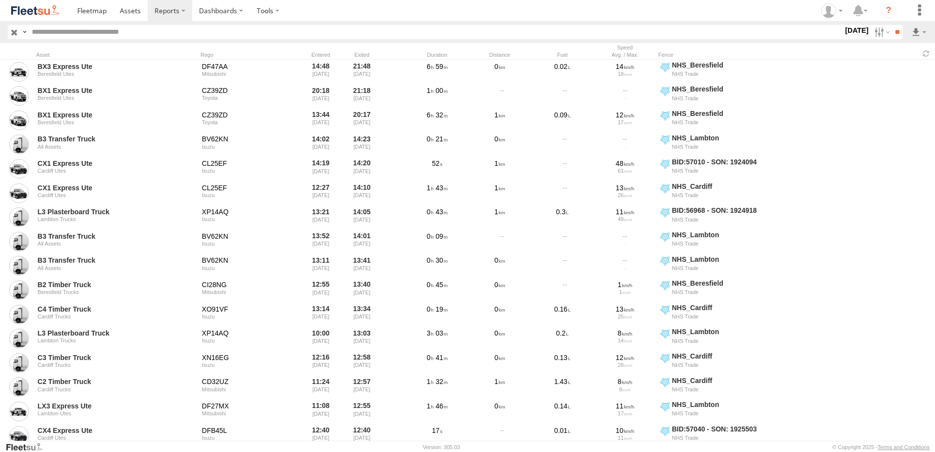
click at [857, 39] on div "[DATE] S M T W T F S S M T W T" at bounding box center [856, 32] width 27 height 14
click at [896, 29] on input "**" at bounding box center [897, 32] width 11 height 14
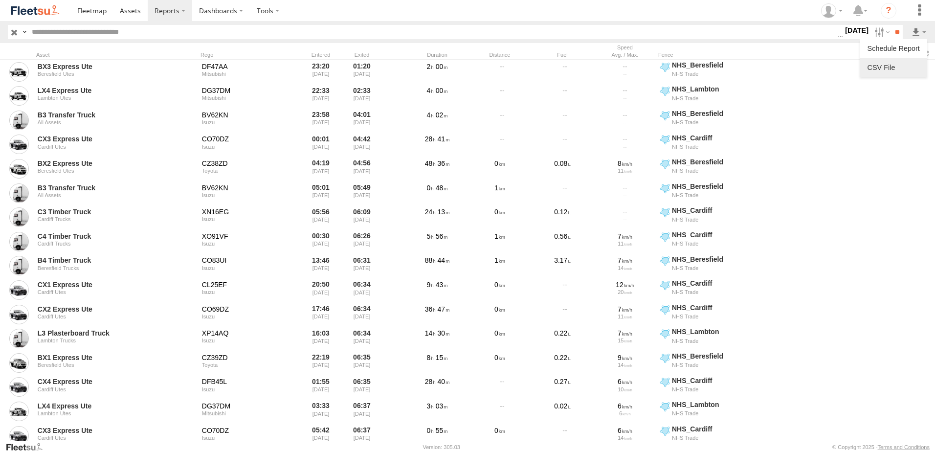
click at [876, 68] on link at bounding box center [894, 67] width 60 height 15
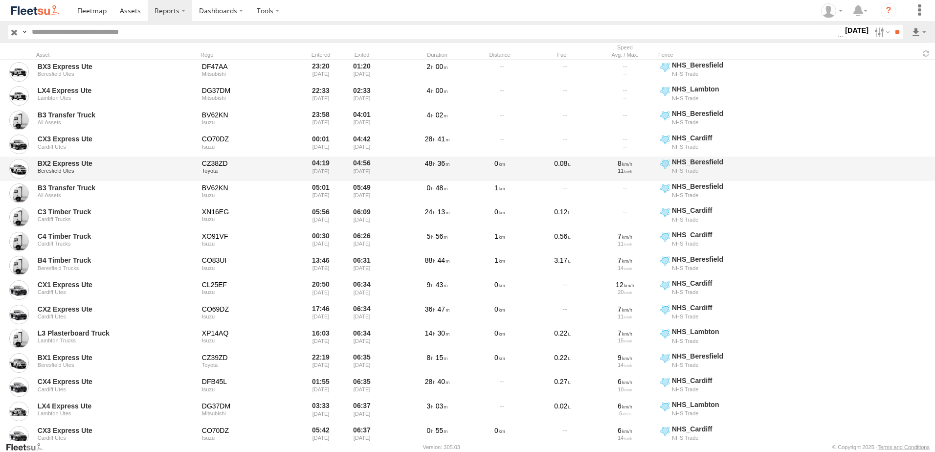
drag, startPoint x: 853, startPoint y: 201, endPoint x: 852, endPoint y: 179, distance: 22.0
click at [853, 201] on div "B3 Transfer Truck All Assets BV62KN [GEOGRAPHIC_DATA] 05:01 [DATE] 05:49 [DATE]…" at bounding box center [467, 193] width 935 height 24
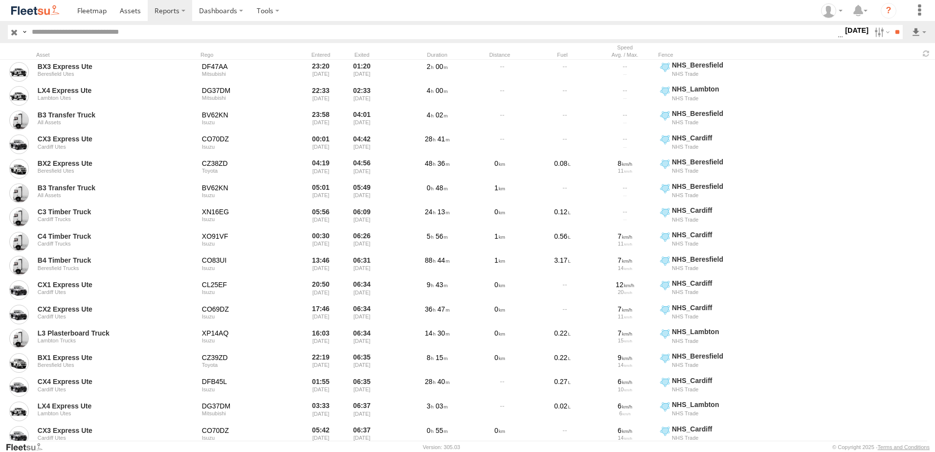
click at [851, 30] on label "[DATE]" at bounding box center [856, 30] width 27 height 11
click at [0, 0] on label at bounding box center [0, 0] width 0 height 0
click at [895, 31] on input "**" at bounding box center [897, 32] width 11 height 14
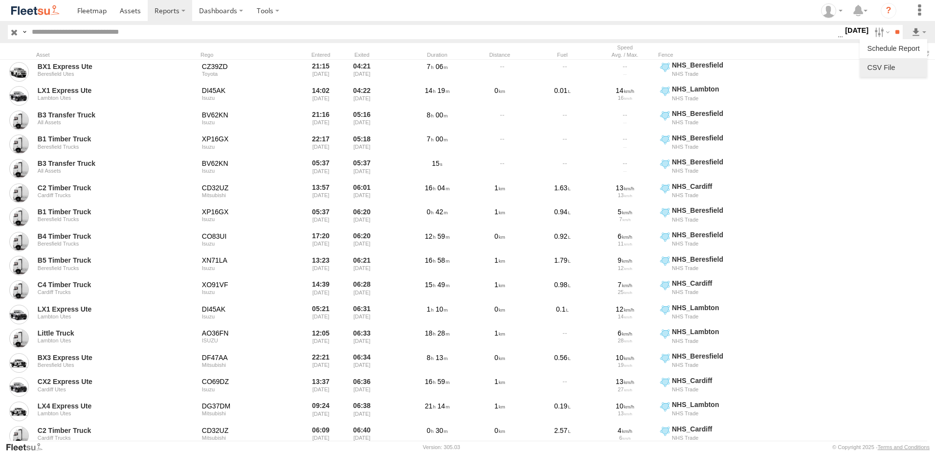
click at [882, 68] on link at bounding box center [894, 67] width 60 height 15
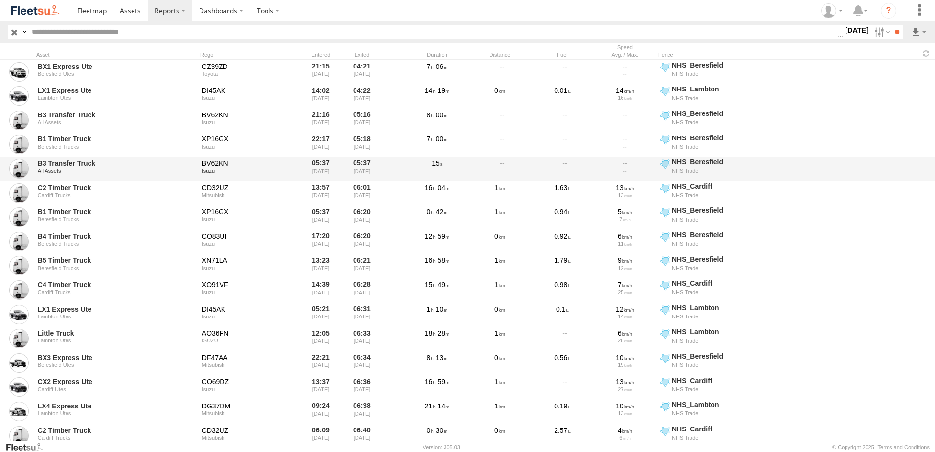
drag, startPoint x: 859, startPoint y: 227, endPoint x: 856, endPoint y: 163, distance: 64.1
click at [859, 222] on div "B1 Timber Truck Beresfield Trucks XP16GX Isuzu 05:37 [DATE] 06:20 [DATE] 0 42 1…" at bounding box center [467, 217] width 935 height 24
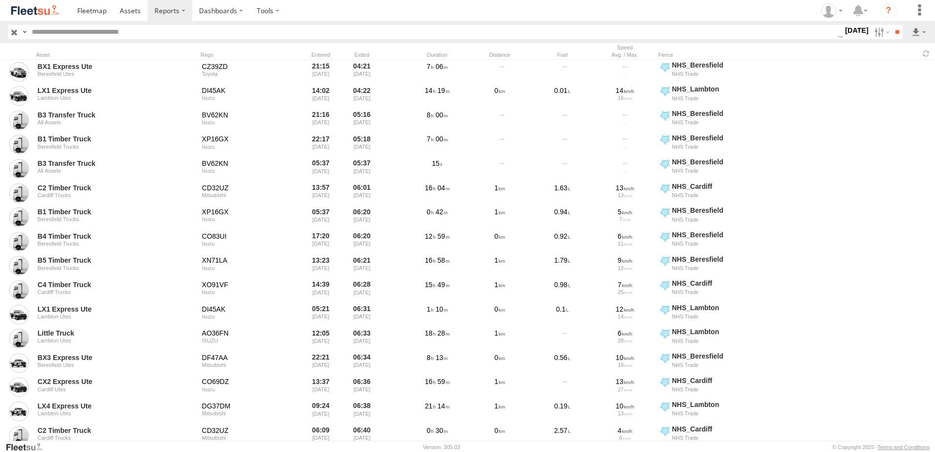
click at [849, 33] on label "[DATE]" at bounding box center [856, 30] width 27 height 11
click at [0, 0] on label at bounding box center [0, 0] width 0 height 0
click at [894, 32] on input "**" at bounding box center [897, 32] width 11 height 14
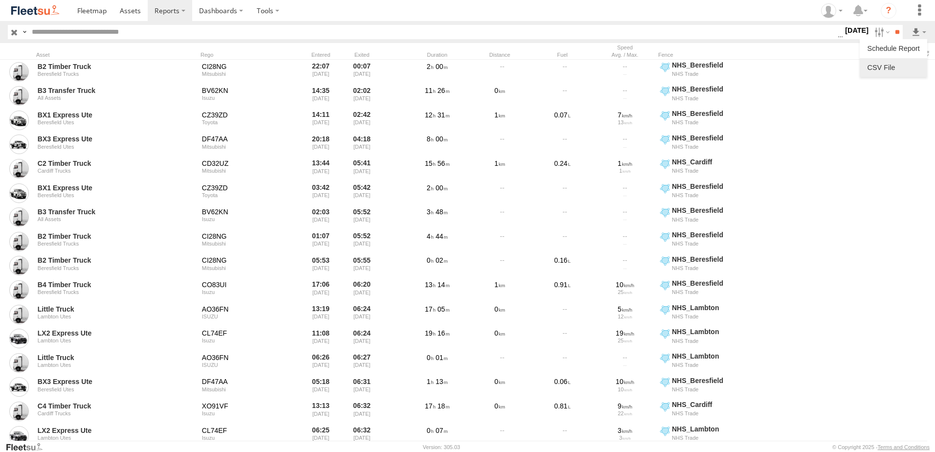
click at [872, 65] on link at bounding box center [894, 67] width 60 height 15
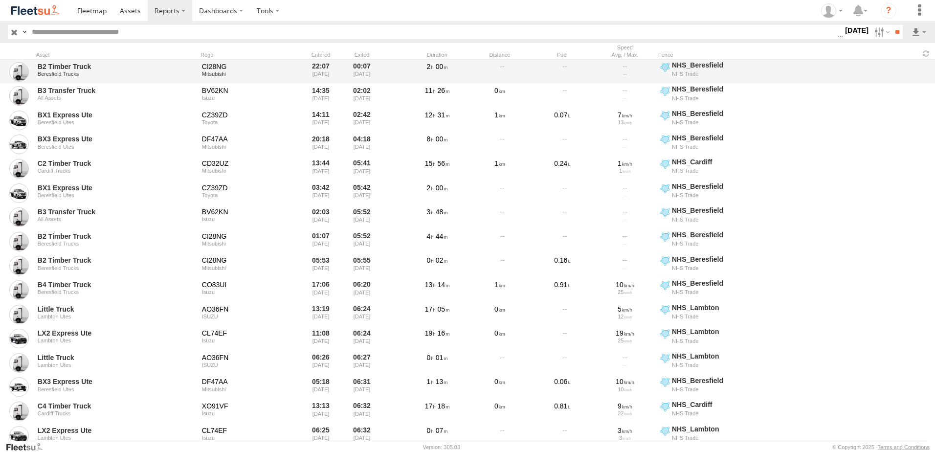
click at [898, 78] on div "B2 Timber Truck Beresfield Trucks CI28NG Mitsubishi 22:07 [DATE] 00:07 [DATE] 2…" at bounding box center [467, 72] width 935 height 24
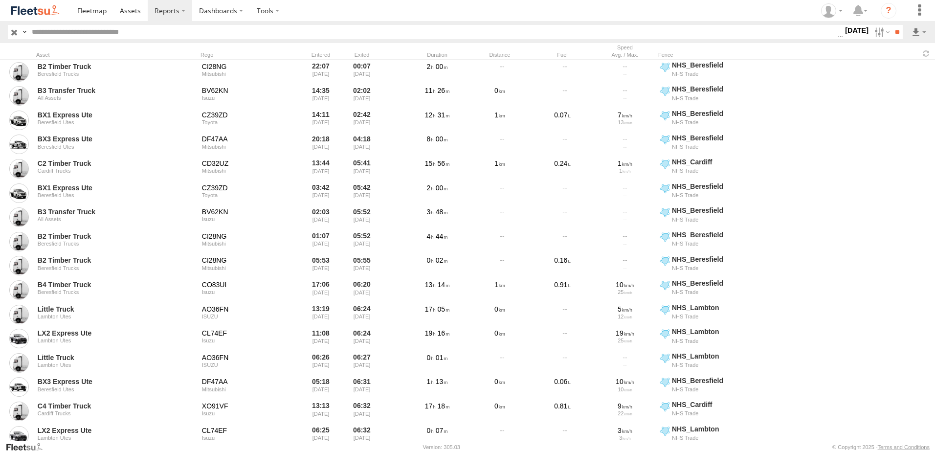
click at [851, 30] on label "[DATE]" at bounding box center [856, 30] width 27 height 11
click at [0, 0] on label at bounding box center [0, 0] width 0 height 0
click at [894, 28] on input "**" at bounding box center [897, 32] width 11 height 14
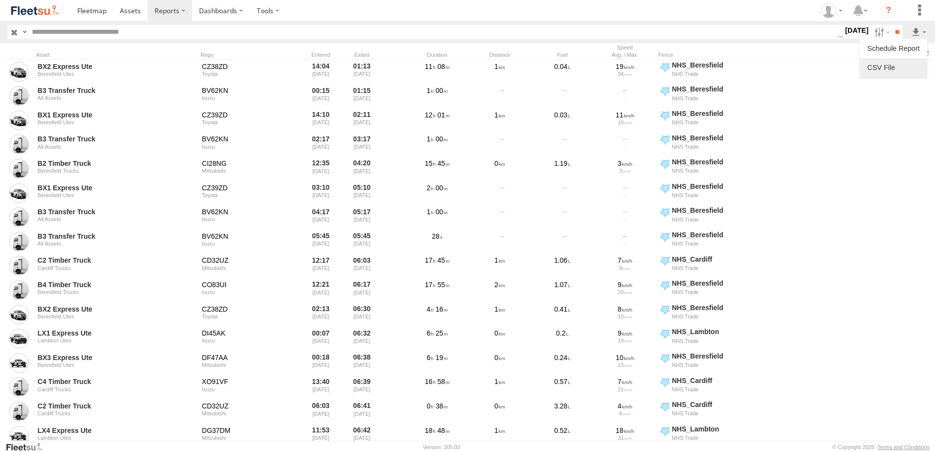
click at [879, 67] on link at bounding box center [894, 67] width 60 height 15
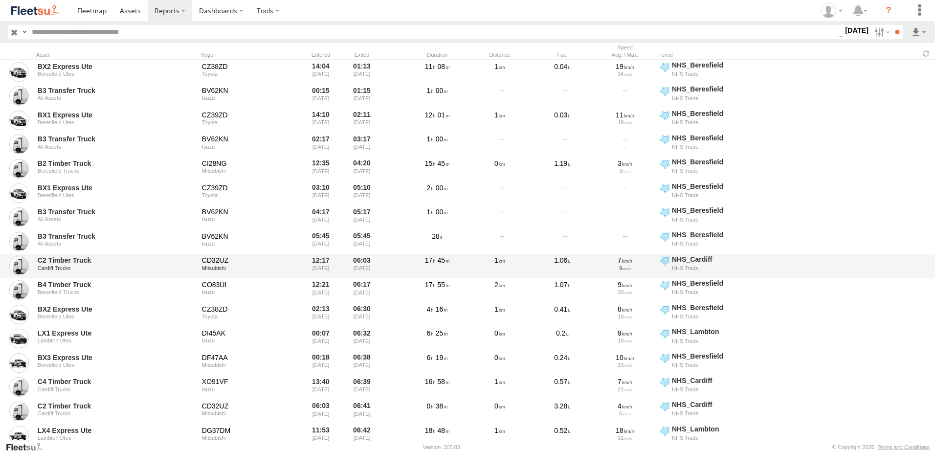
click at [892, 265] on div "C2 Timber Truck Cardiff Trucks CD32UZ Mitsubishi 12:17 [DATE] 06:03 [DATE] 17 4…" at bounding box center [467, 266] width 935 height 24
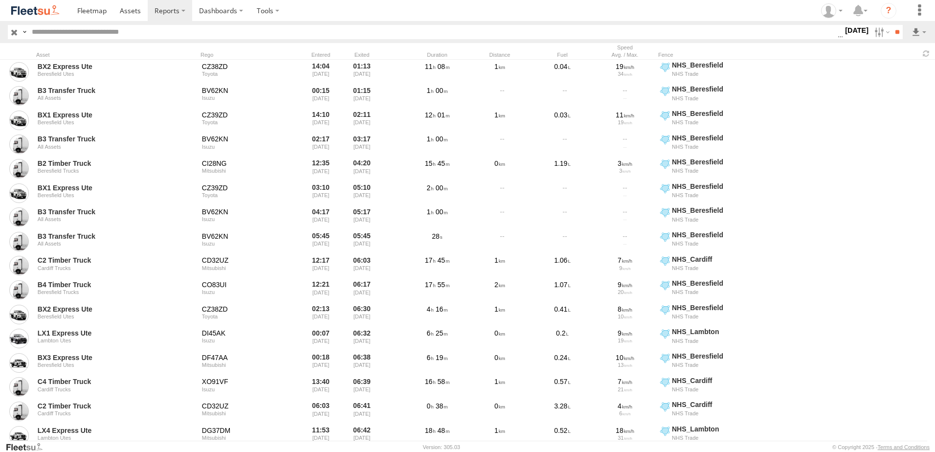
click at [845, 31] on label "[DATE]" at bounding box center [856, 30] width 27 height 11
click at [0, 0] on label at bounding box center [0, 0] width 0 height 0
click at [895, 32] on input "**" at bounding box center [897, 32] width 11 height 14
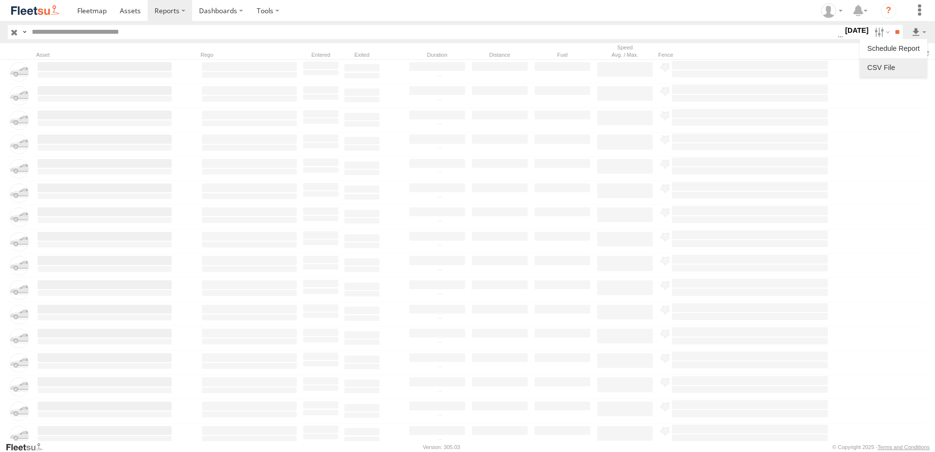
click at [885, 64] on link at bounding box center [894, 67] width 60 height 15
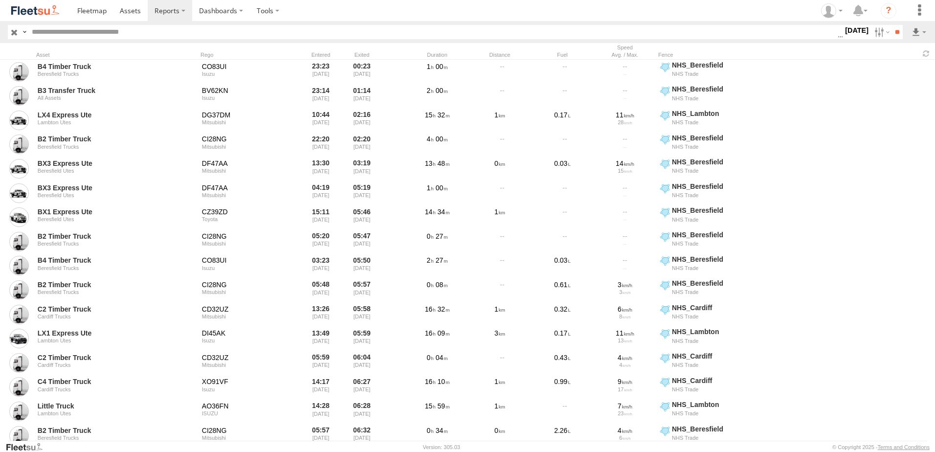
click at [851, 32] on label "[DATE]" at bounding box center [856, 30] width 27 height 11
click at [0, 0] on label at bounding box center [0, 0] width 0 height 0
click at [895, 31] on input "**" at bounding box center [897, 32] width 11 height 14
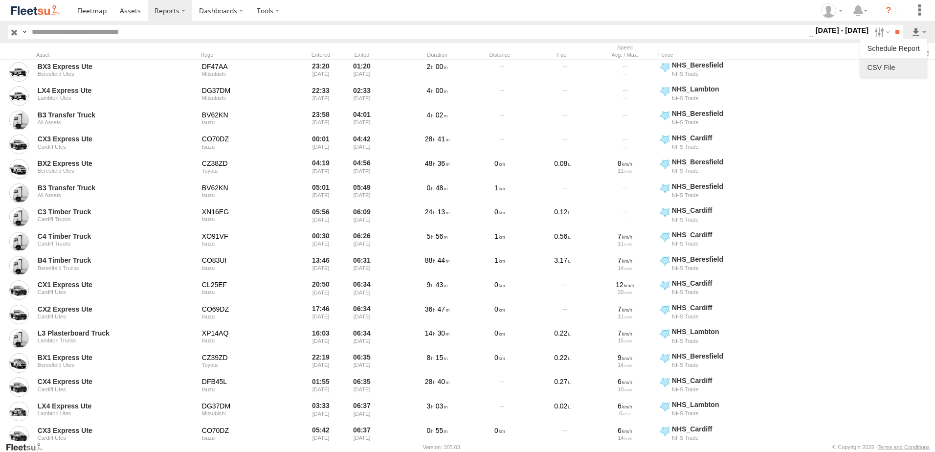
click at [885, 68] on link at bounding box center [894, 67] width 60 height 15
